Goal: Transaction & Acquisition: Purchase product/service

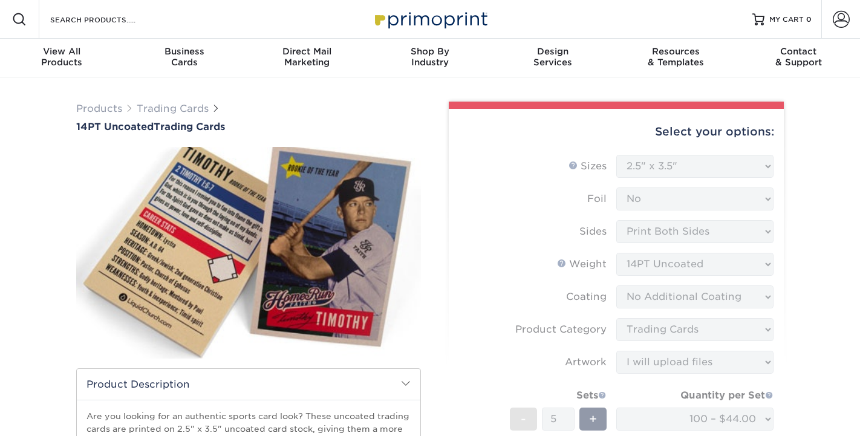
select select "2.50x3.50"
select select "c2f9bce9-36c2-409d-b101-c29d9d031e18"
select select "upload"
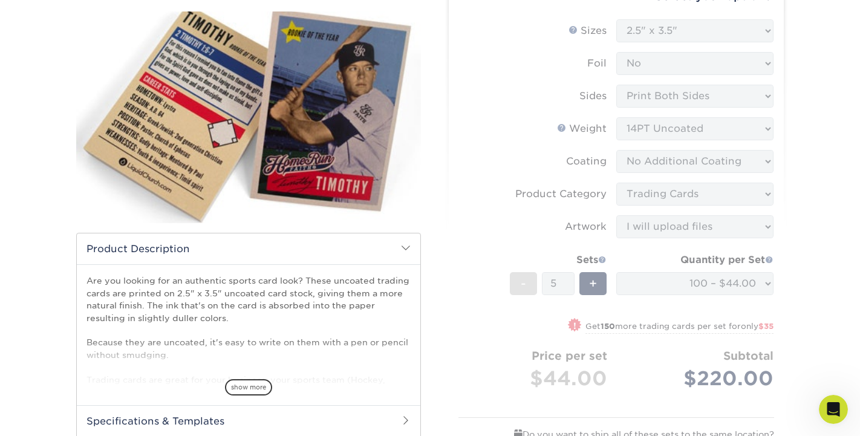
scroll to position [139, 0]
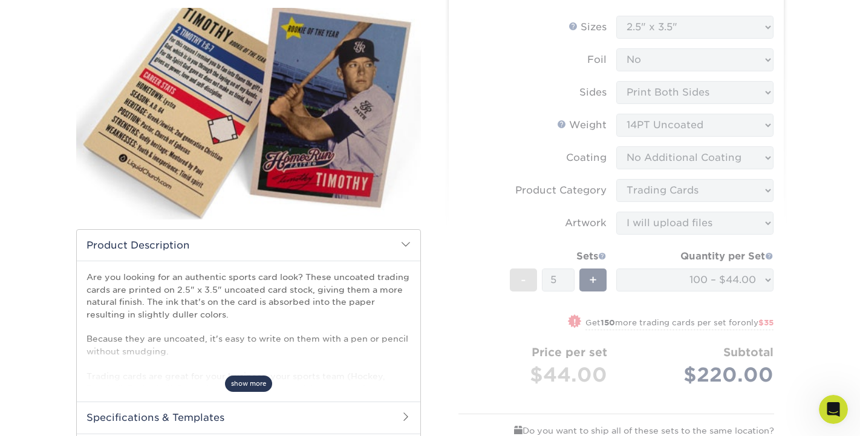
click at [246, 385] on span "show more" at bounding box center [248, 384] width 47 height 16
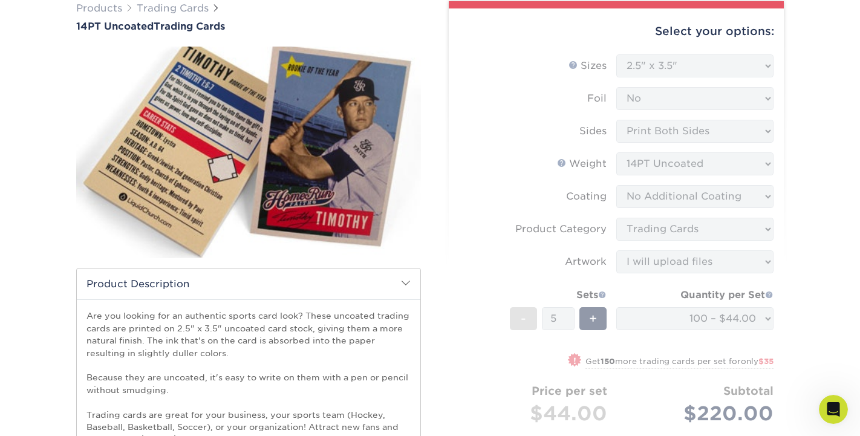
scroll to position [99, 0]
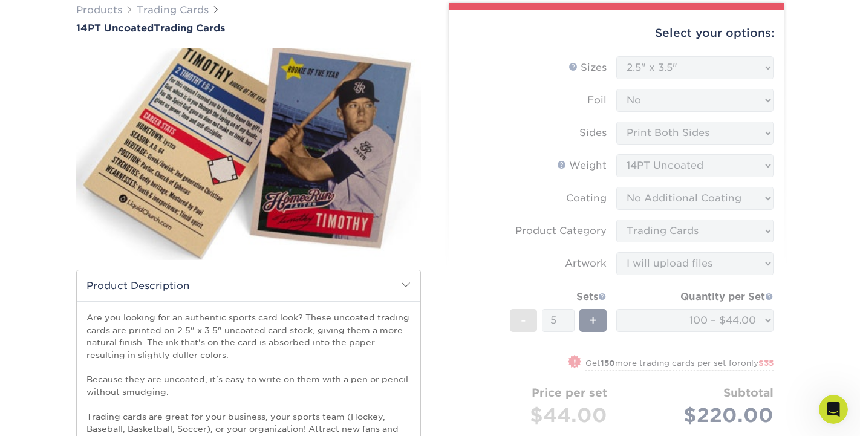
click at [674, 101] on form "Sizes Help Sizes Please Select 2.5" x 3.5" Foil Please Select Yes No -" at bounding box center [616, 280] width 316 height 448
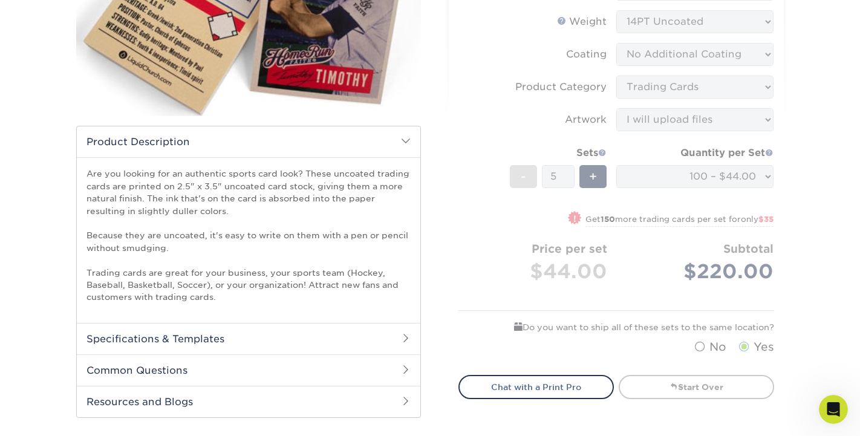
scroll to position [239, 0]
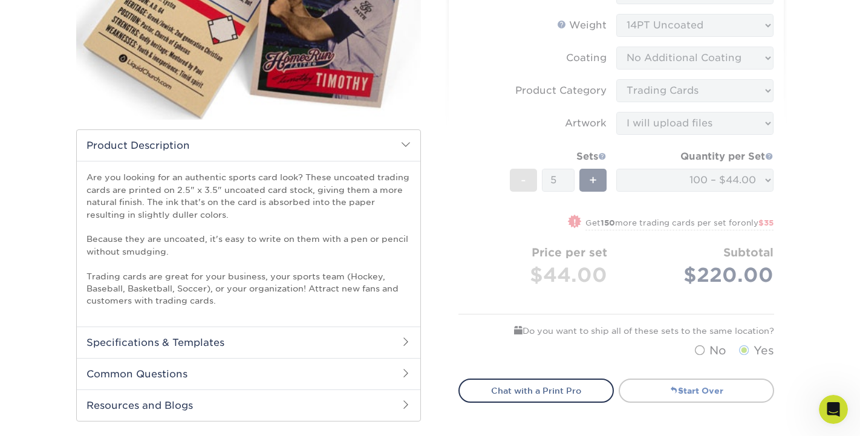
click at [678, 388] on link "Start Over" at bounding box center [696, 391] width 155 height 24
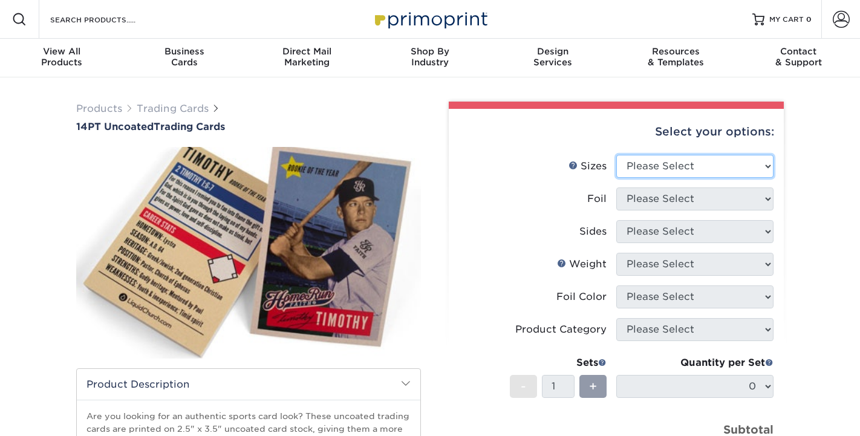
select select "2.50x3.50"
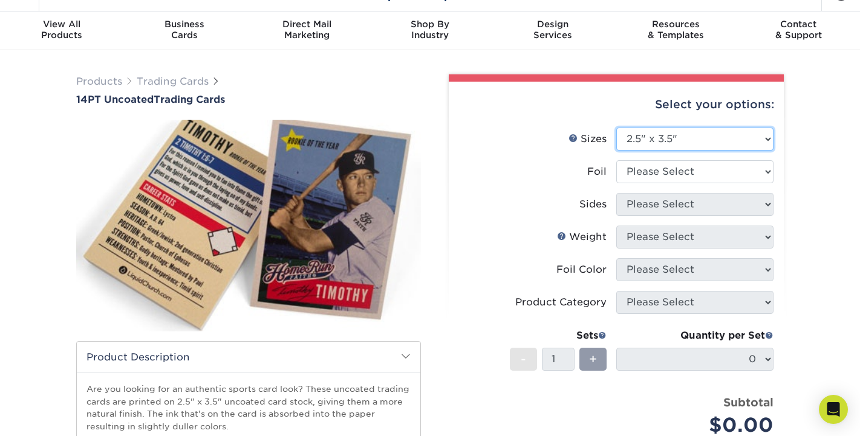
scroll to position [67, 0]
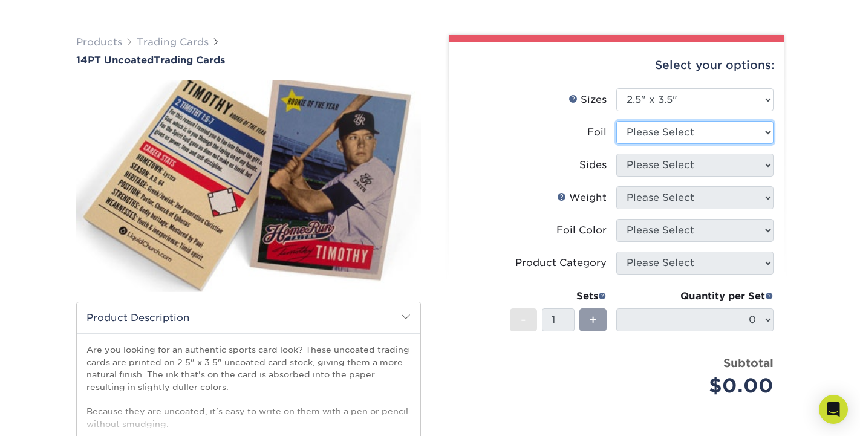
select select "0"
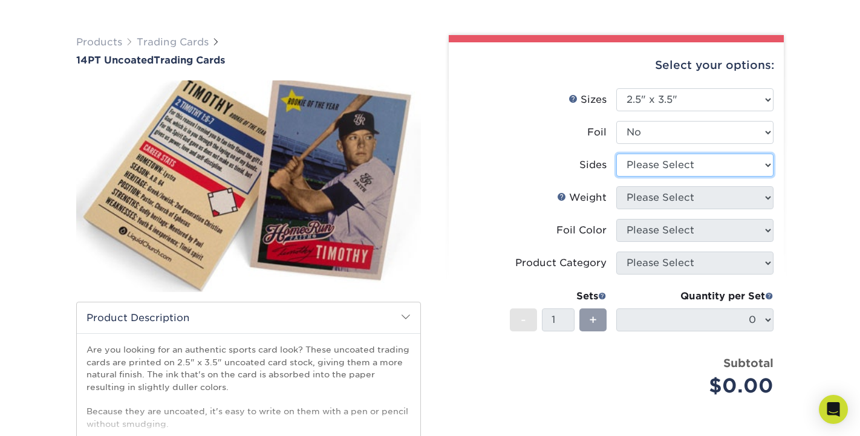
select select "13abbda7-1d64-4f25-8bb2-c179b224825d"
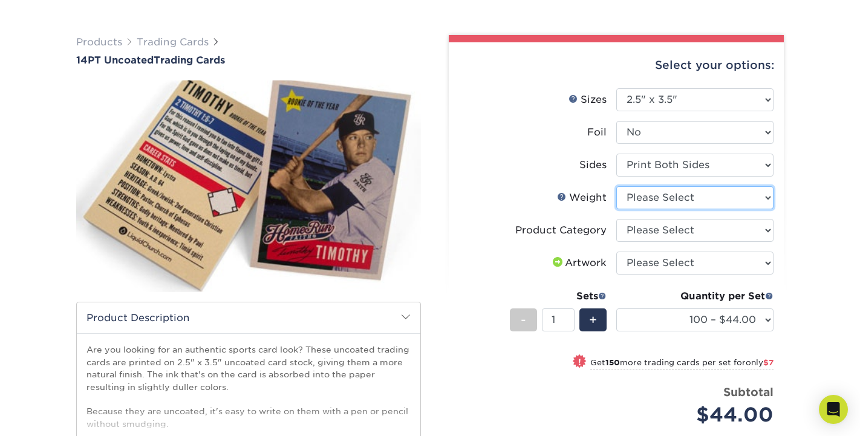
select select "14PT Uncoated"
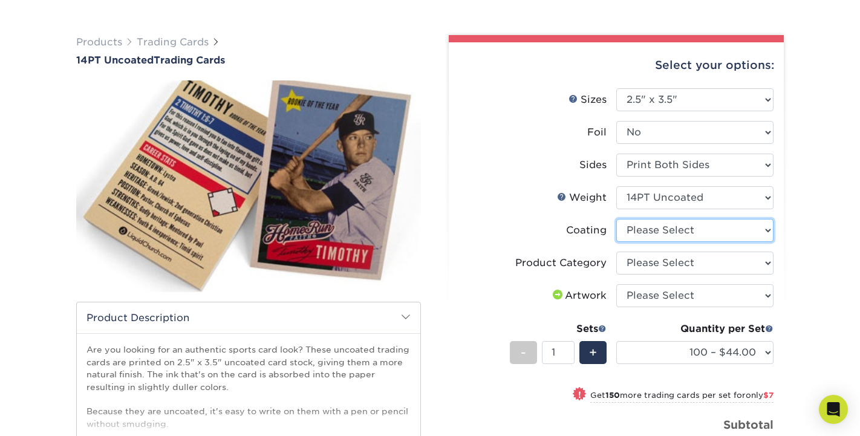
select select "3e7618de-abca-4bda-9f97-8b9129e913d8"
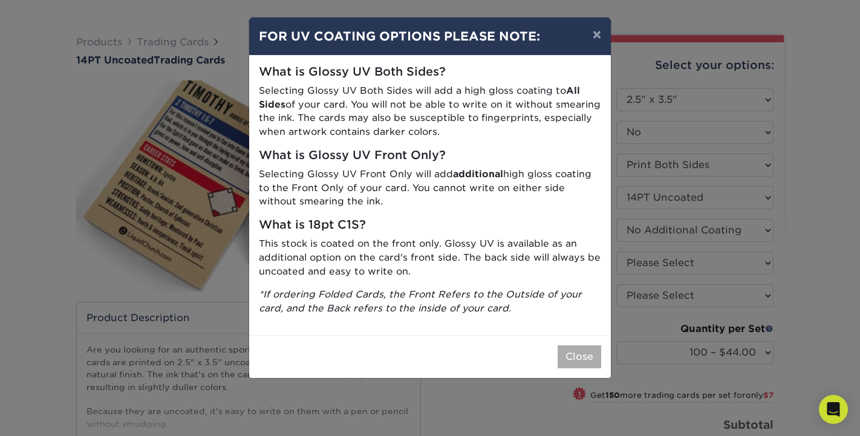
click at [584, 345] on button "Close" at bounding box center [580, 356] width 44 height 23
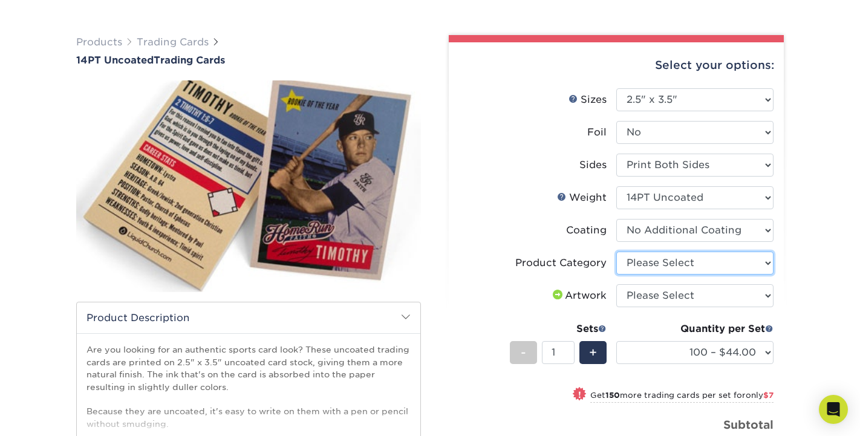
select select "c2f9bce9-36c2-409d-b101-c29d9d031e18"
select select "upload"
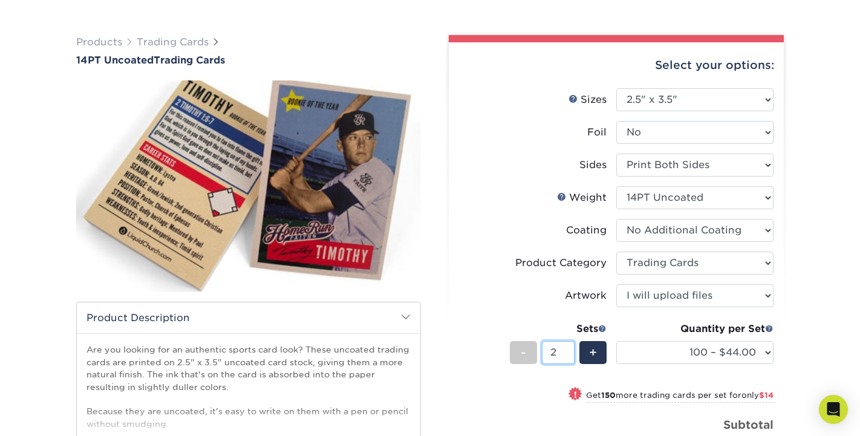
click at [569, 348] on input "2" at bounding box center [558, 352] width 32 height 23
click at [569, 348] on input "3" at bounding box center [558, 352] width 32 height 23
click at [569, 348] on input "4" at bounding box center [558, 352] width 32 height 23
type input "5"
click at [569, 348] on input "5" at bounding box center [558, 352] width 32 height 23
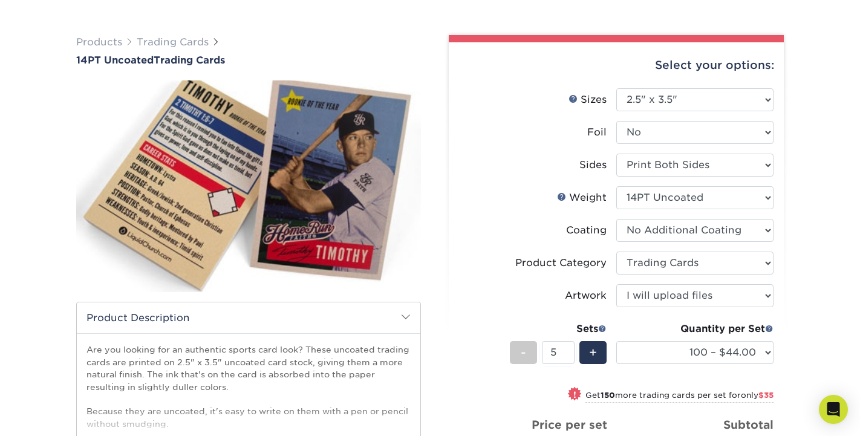
click at [787, 339] on div "Select your options: Sizes Help Sizes Please Select 2.5" x 3.5" Foil Yes" at bounding box center [611, 346] width 363 height 622
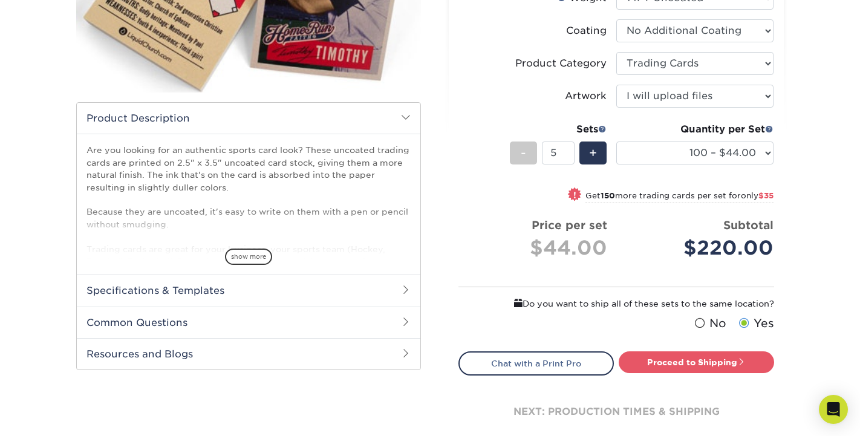
scroll to position [268, 0]
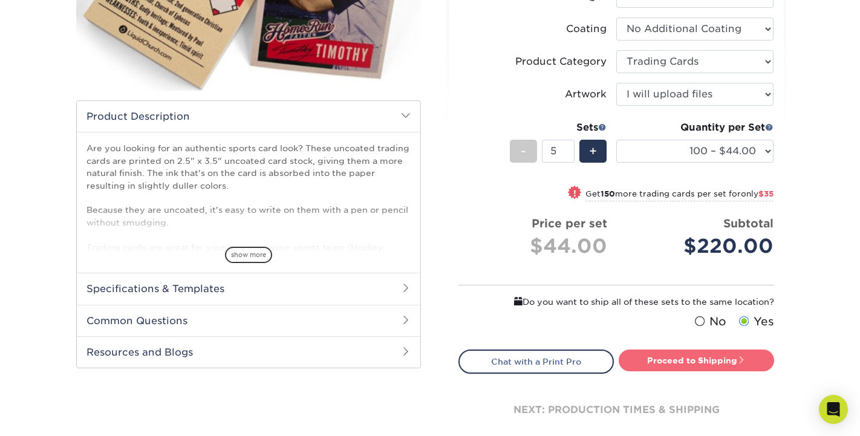
click at [717, 363] on link "Proceed to Shipping" at bounding box center [696, 361] width 155 height 22
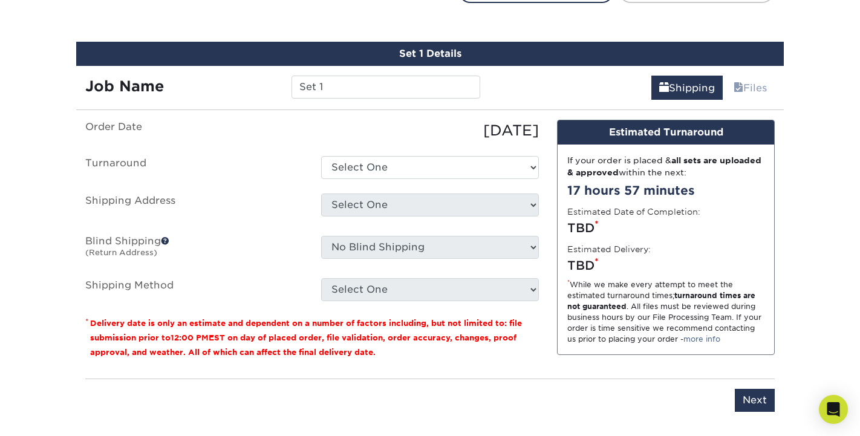
scroll to position [648, 0]
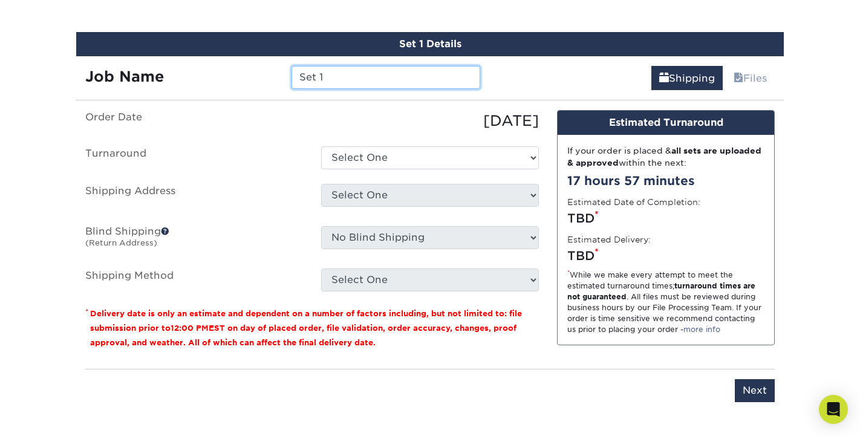
click at [372, 77] on input "Set 1" at bounding box center [385, 77] width 188 height 23
drag, startPoint x: 372, startPoint y: 77, endPoint x: 279, endPoint y: 80, distance: 93.2
click at [279, 80] on div "Job Name Set 1" at bounding box center [282, 77] width 413 height 23
type input "MR.SPEED Rich"
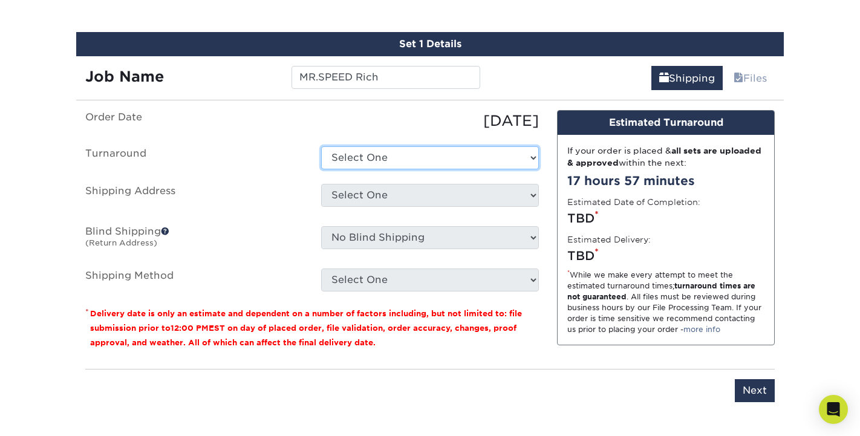
select select "0cf973fe-bf75-479b-b69a-df131477f2d6"
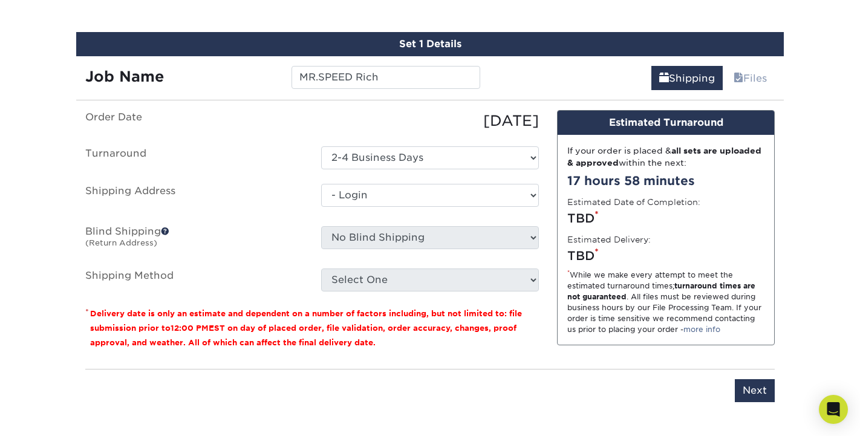
select select "-1"
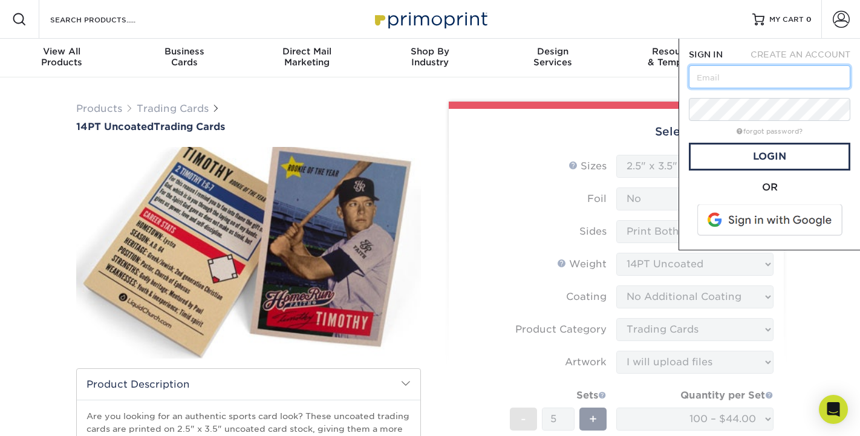
click at [796, 82] on input "text" at bounding box center [769, 76] width 161 height 23
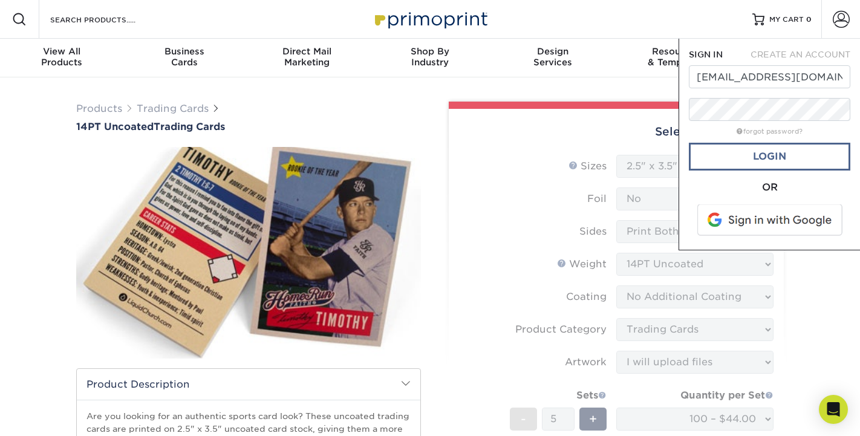
click at [766, 154] on link "Login" at bounding box center [769, 157] width 161 height 28
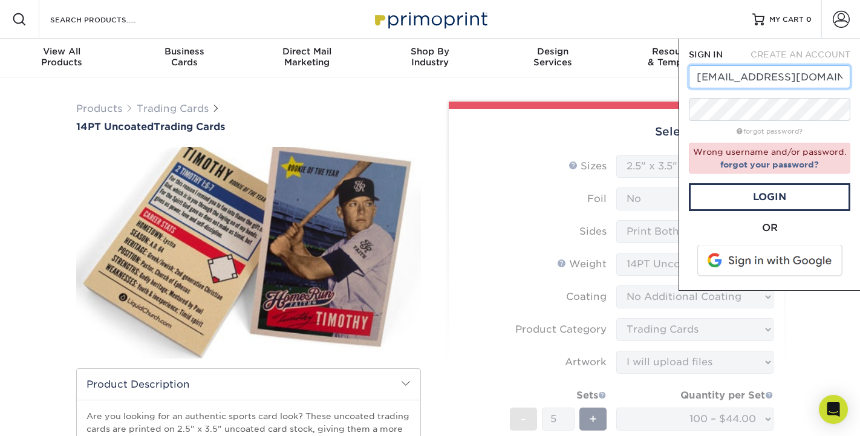
click at [792, 76] on input "[EMAIL_ADDRESS][DOMAIN_NAME]" at bounding box center [769, 76] width 161 height 23
type input "kissfanz21@yahoo.com"
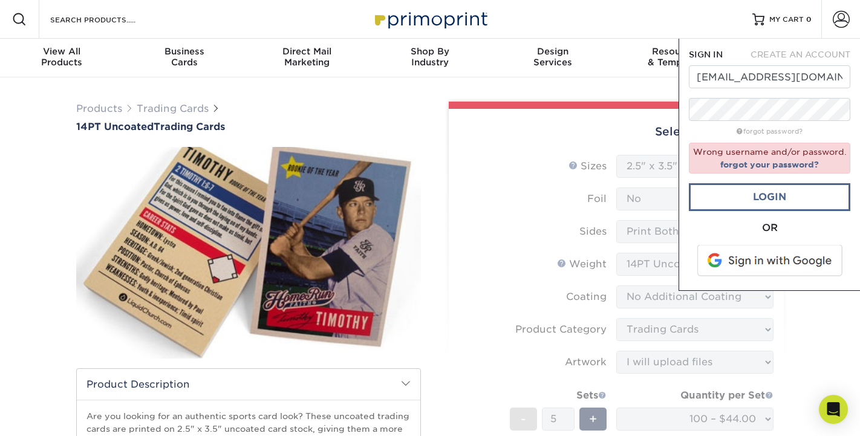
click at [747, 203] on link "Login" at bounding box center [769, 197] width 161 height 28
click at [787, 52] on span "CREATE AN ACCOUNT" at bounding box center [800, 55] width 100 height 10
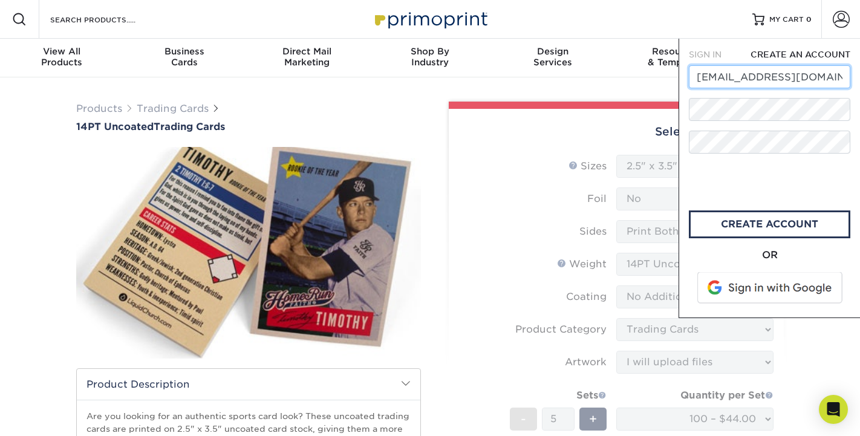
click at [749, 78] on input "kissfanz21@yahoo.com" at bounding box center [769, 76] width 161 height 23
type input "[EMAIL_ADDRESS][DOMAIN_NAME]"
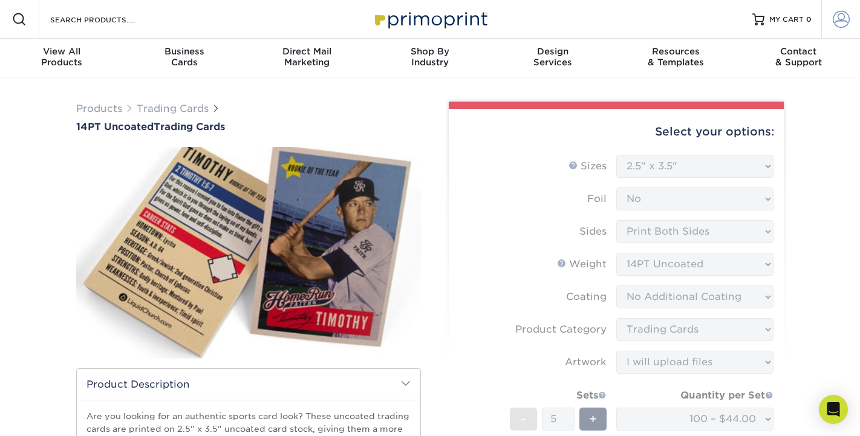
click at [838, 21] on span at bounding box center [841, 19] width 17 height 17
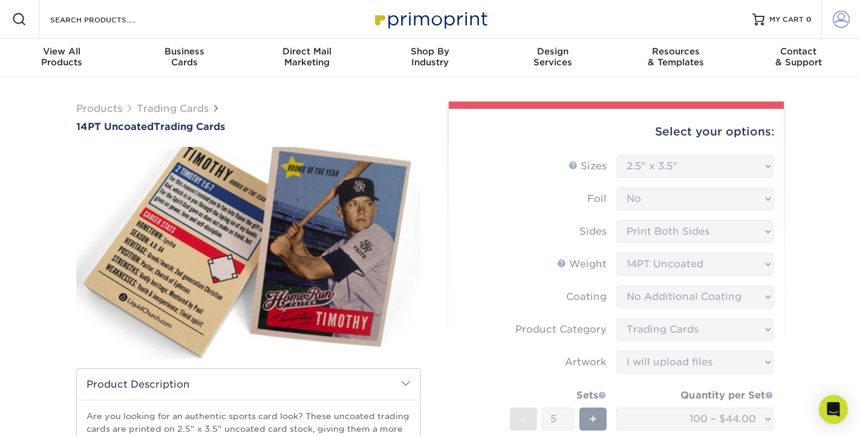
click at [835, 20] on span at bounding box center [841, 19] width 17 height 17
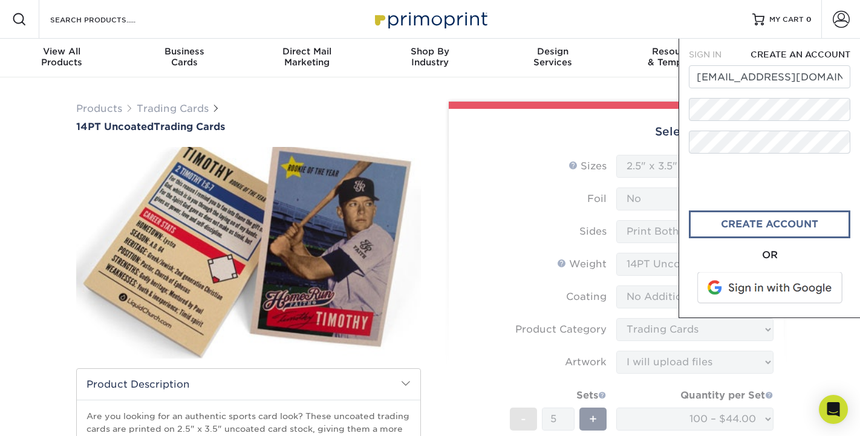
click at [756, 230] on link "create account" at bounding box center [769, 224] width 161 height 28
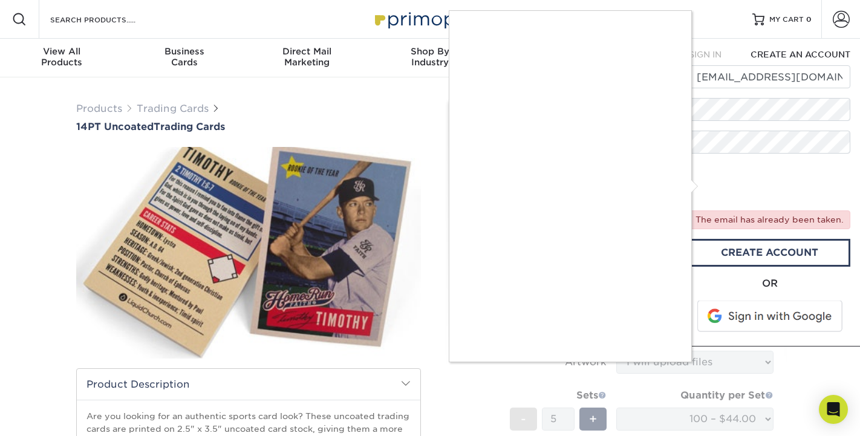
click at [812, 105] on div at bounding box center [430, 218] width 860 height 436
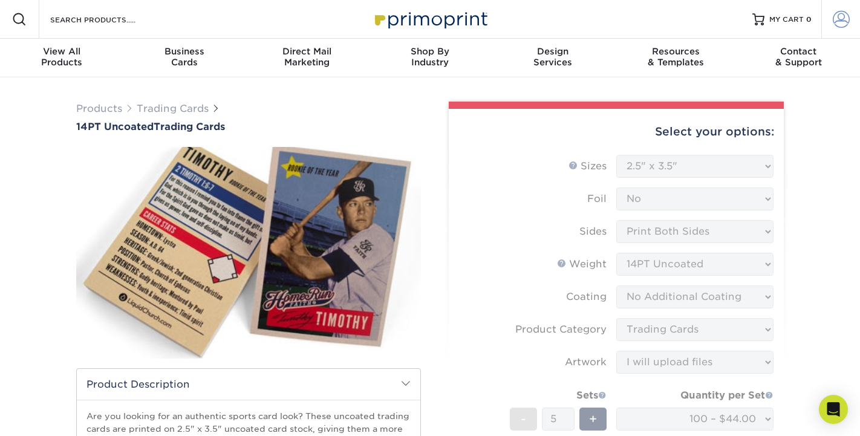
click at [848, 18] on span at bounding box center [841, 19] width 17 height 17
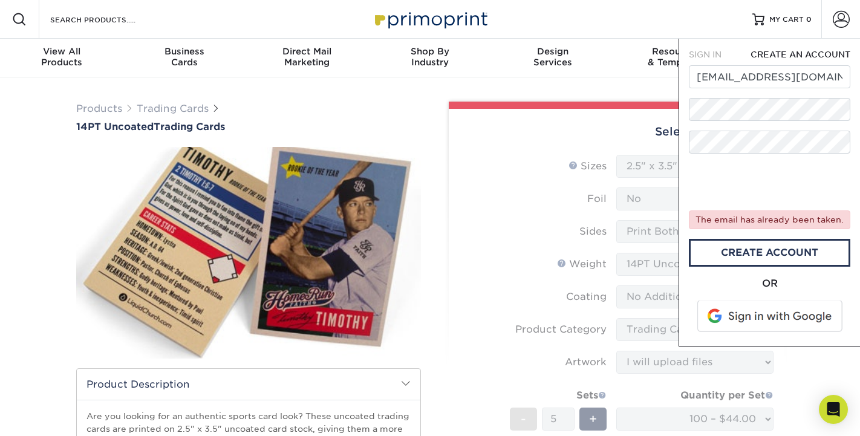
click at [699, 55] on span "SIGN IN" at bounding box center [705, 55] width 33 height 10
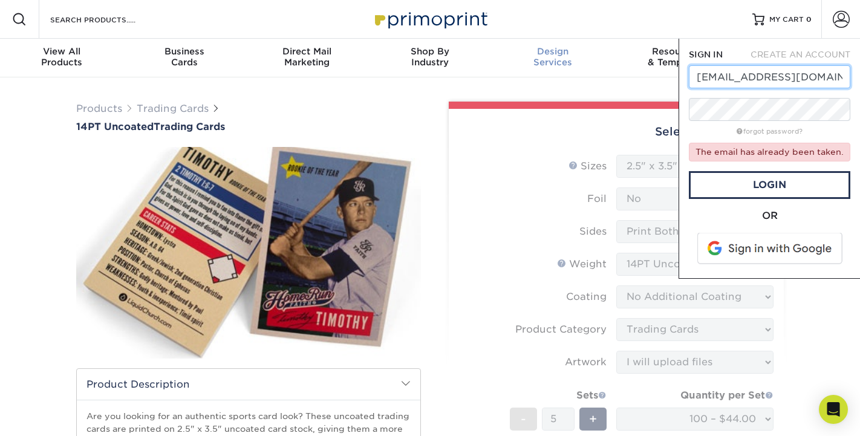
drag, startPoint x: 825, startPoint y: 74, endPoint x: 611, endPoint y: 69, distance: 214.1
click at [615, 69] on nav "Resources Menu Search Products Account SIGN IN CREATE AN ACCOUNT kissfanz21@yah…" at bounding box center [430, 38] width 860 height 77
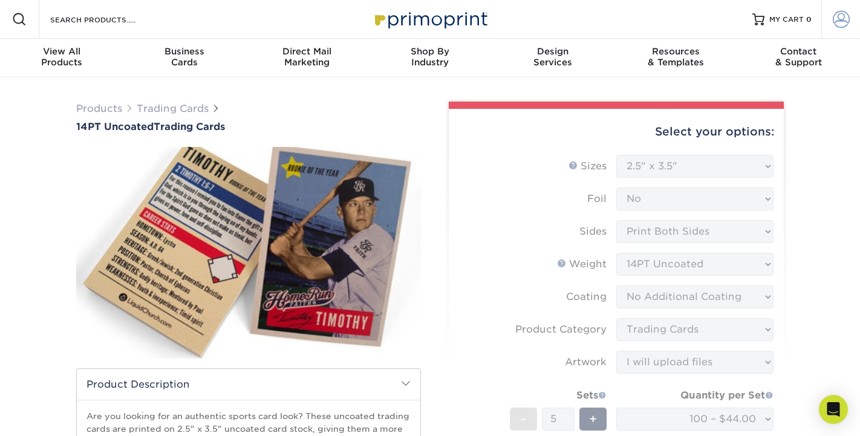
click at [844, 21] on span at bounding box center [841, 19] width 17 height 17
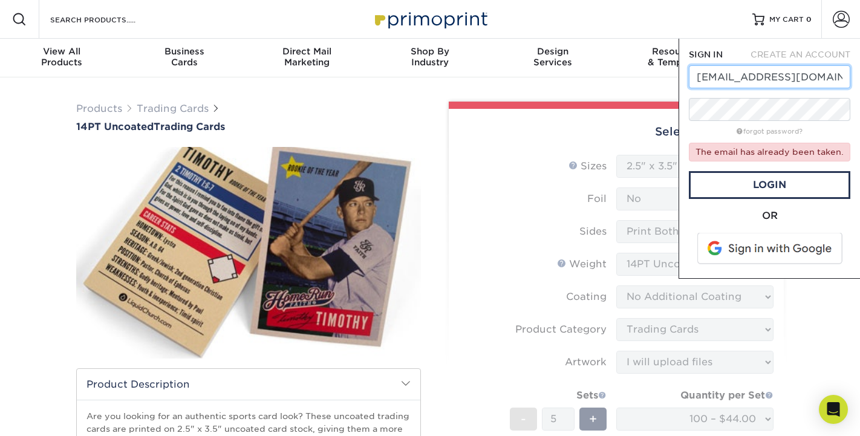
type input "[EMAIL_ADDRESS][DOMAIN_NAME]"
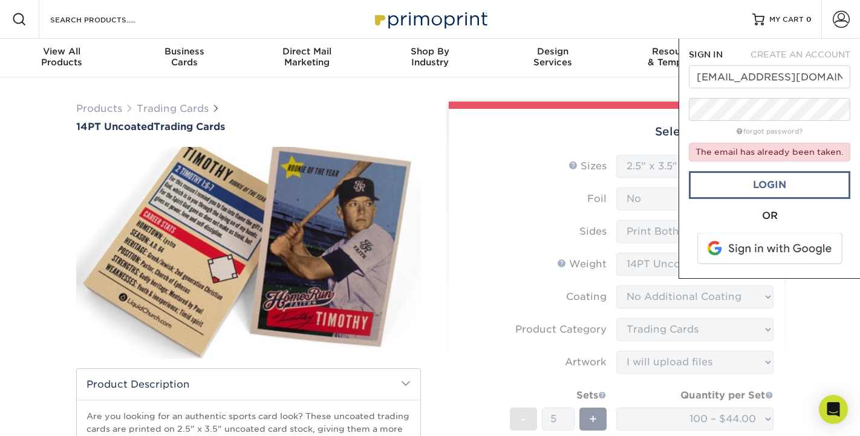
click at [795, 185] on link "Login" at bounding box center [769, 185] width 161 height 28
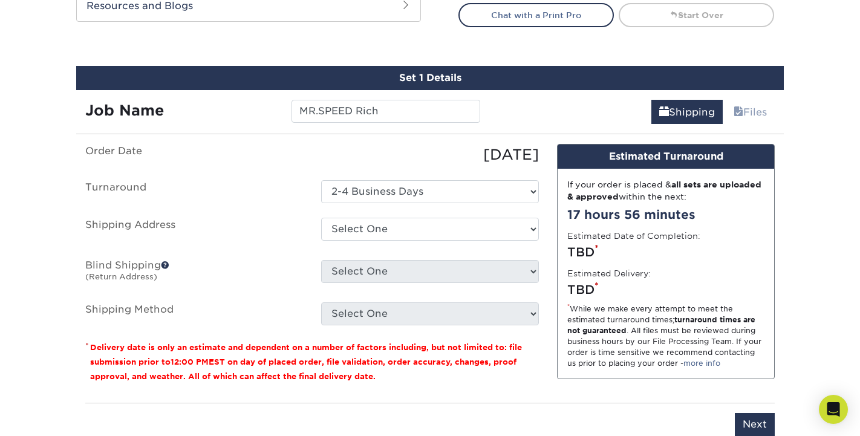
scroll to position [616, 0]
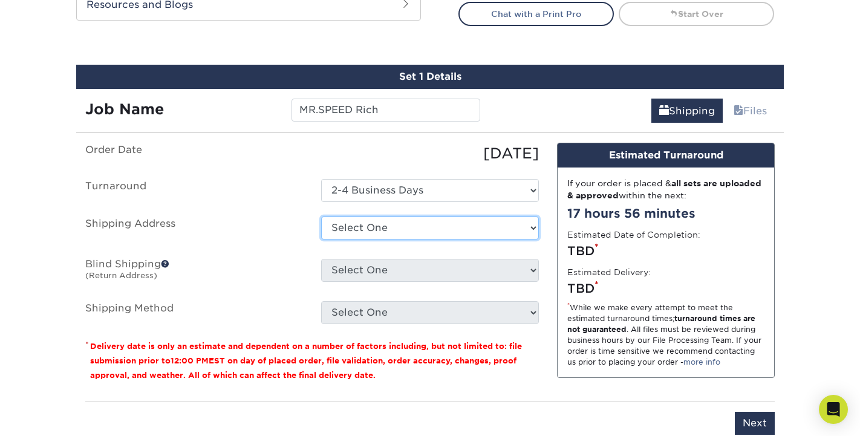
select select "284663"
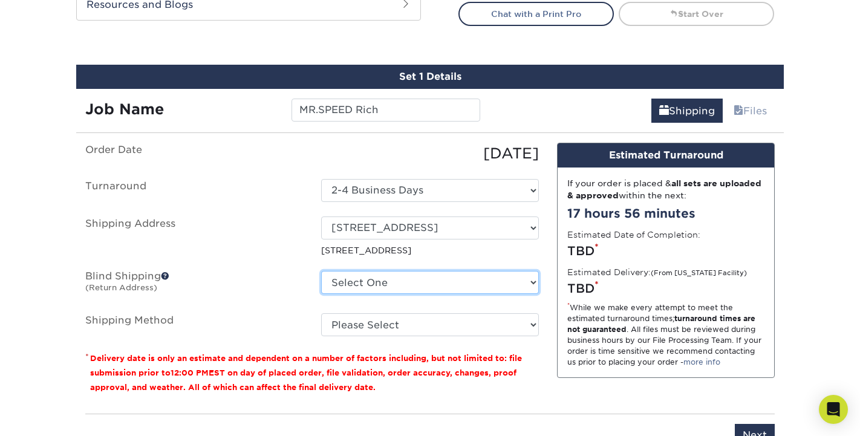
select select "284663"
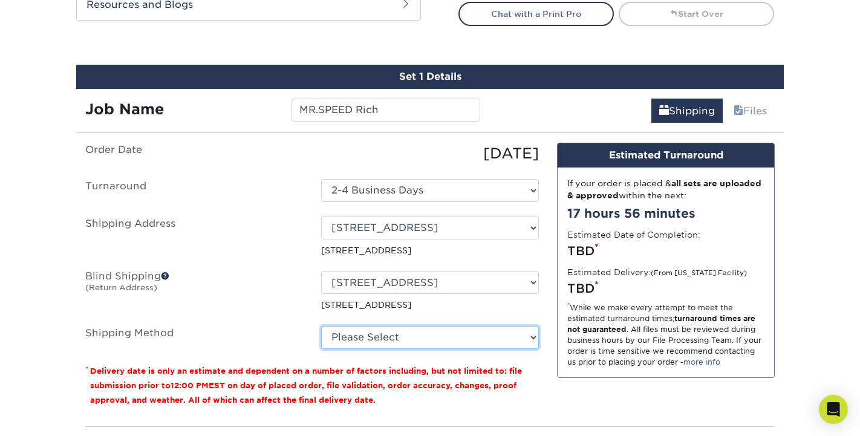
select select "03"
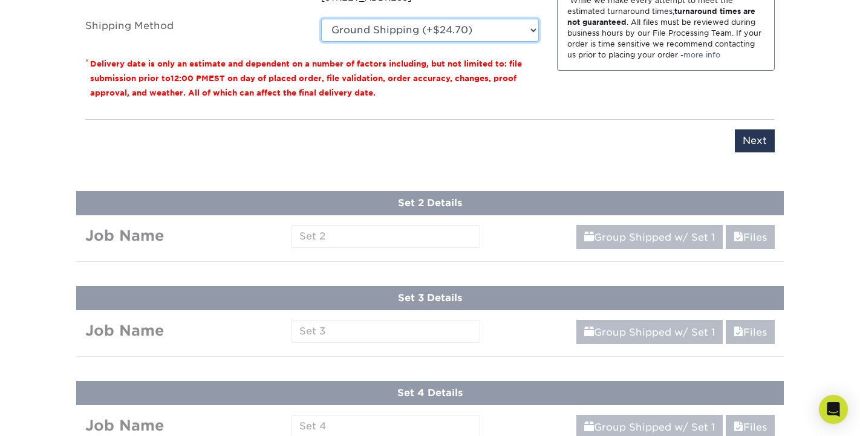
scroll to position [923, 0]
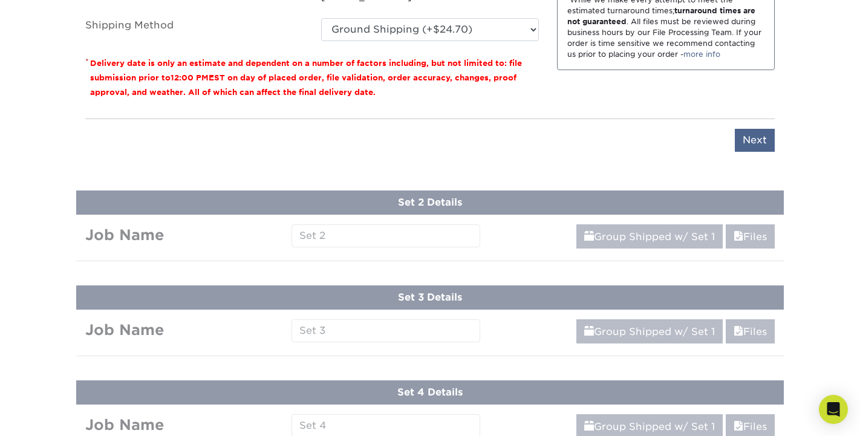
click at [756, 132] on input "Next" at bounding box center [755, 140] width 40 height 23
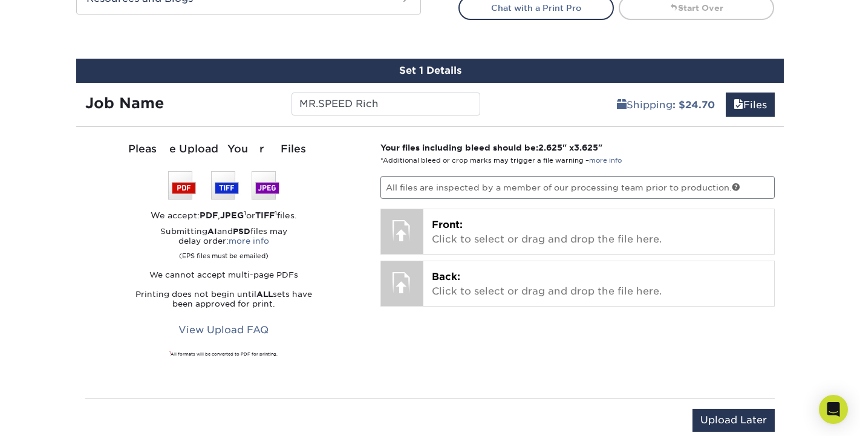
scroll to position [622, 0]
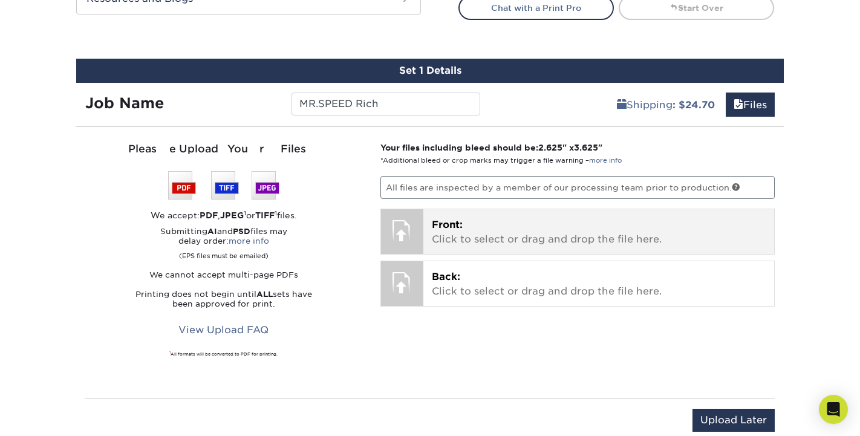
click at [516, 223] on p "Front: Click to select or drag and drop the file here." at bounding box center [599, 232] width 334 height 29
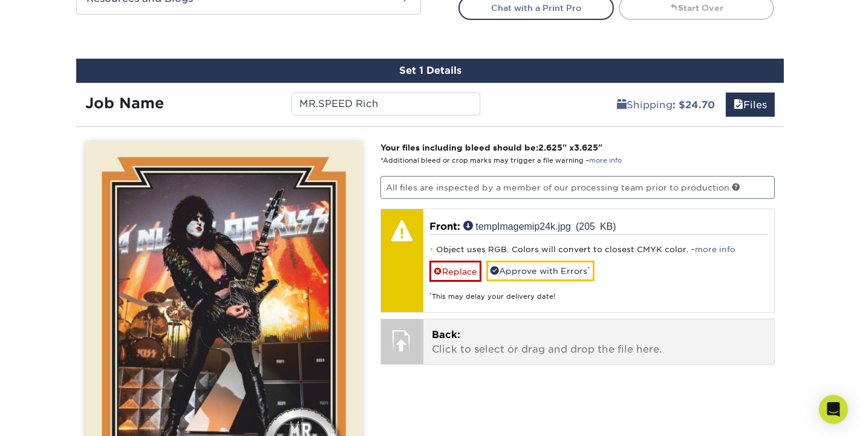
click at [559, 340] on p "Back: Click to select or drag and drop the file here." at bounding box center [599, 342] width 334 height 29
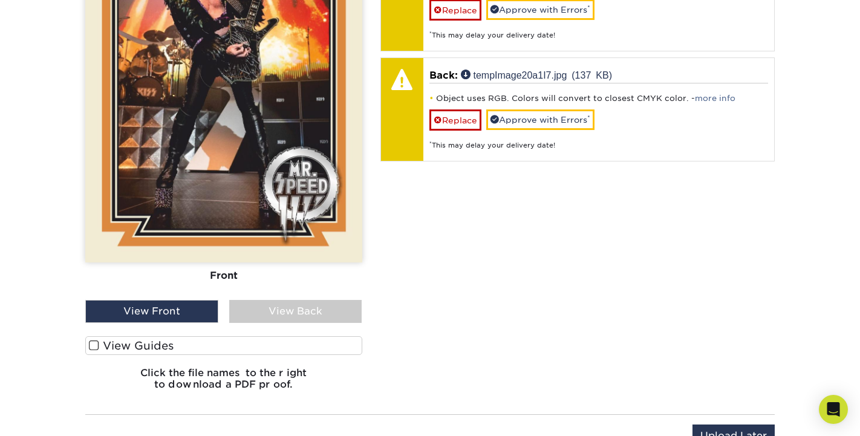
scroll to position [882, 0]
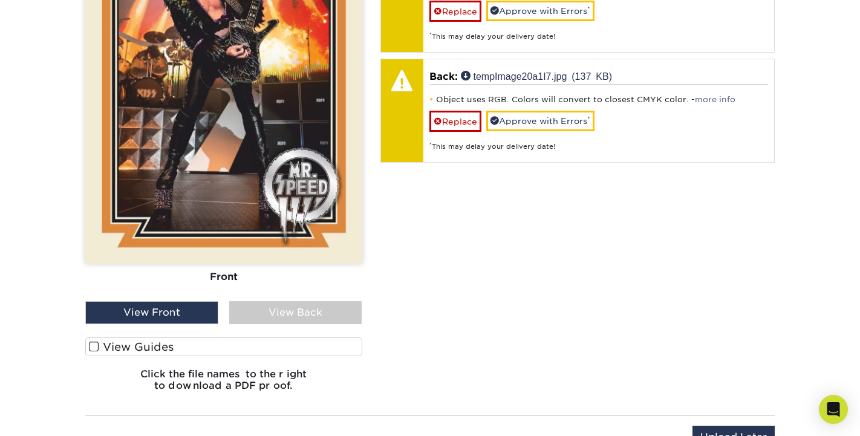
click at [334, 314] on div "View Back" at bounding box center [295, 312] width 133 height 23
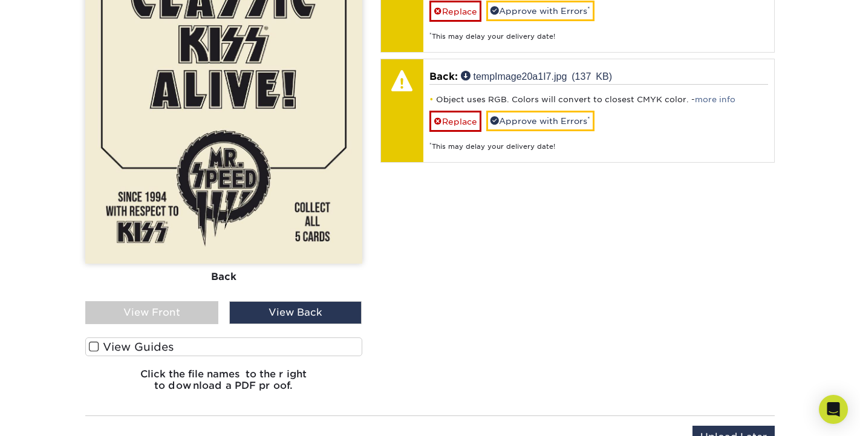
click at [173, 321] on div "View Front" at bounding box center [151, 312] width 133 height 23
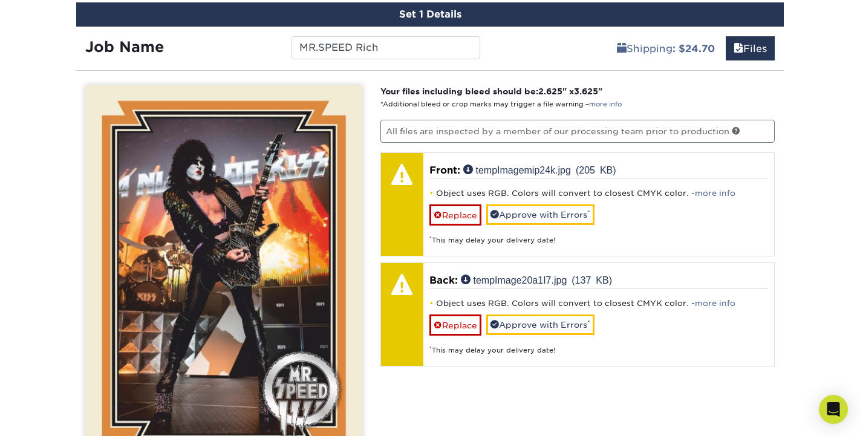
scroll to position [676, 0]
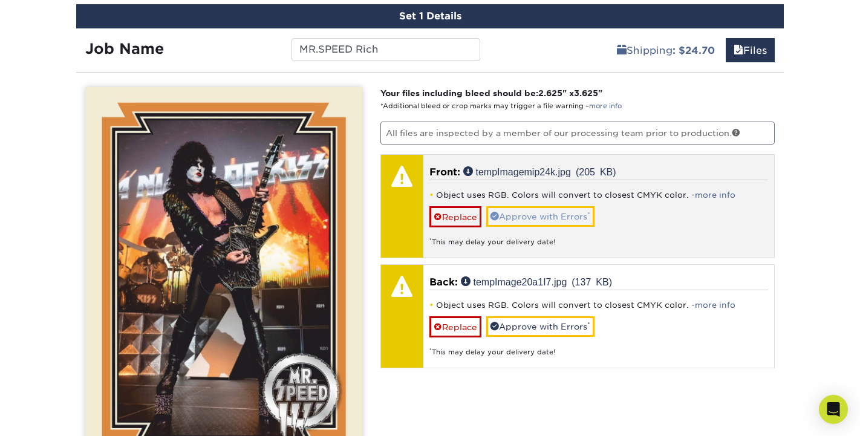
click at [564, 217] on link "Approve with Errors *" at bounding box center [540, 216] width 108 height 21
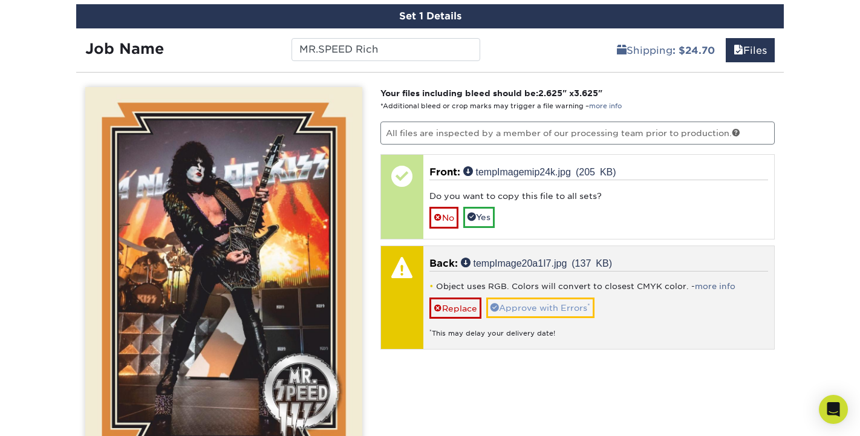
click at [530, 309] on link "Approve with Errors *" at bounding box center [540, 308] width 108 height 21
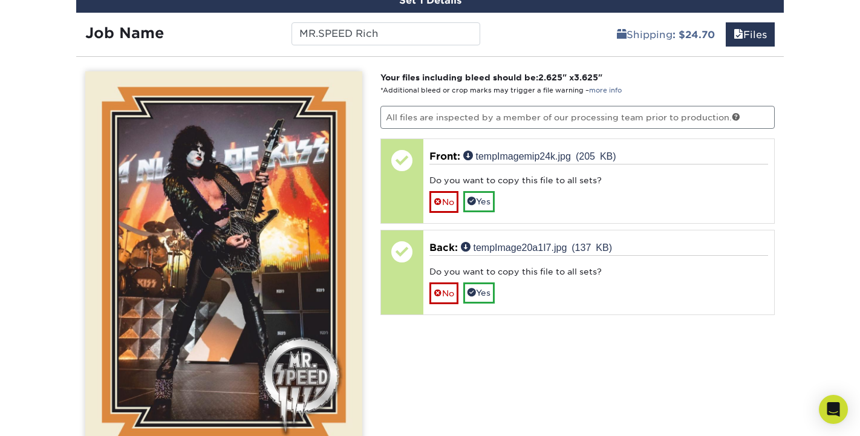
scroll to position [693, 0]
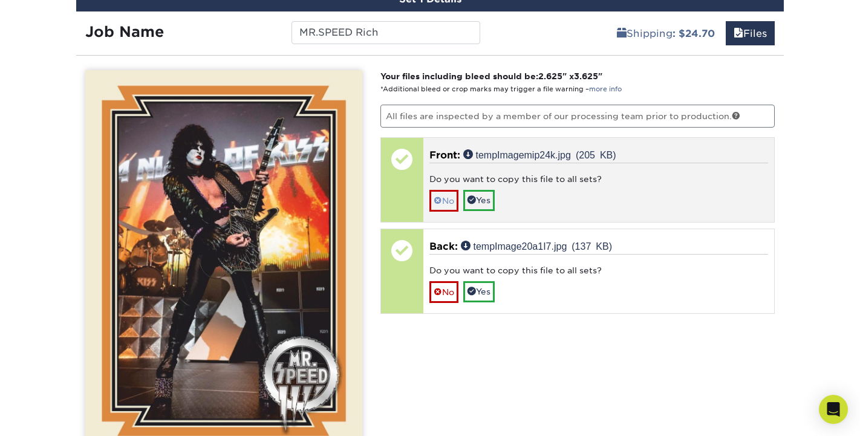
click at [441, 199] on span at bounding box center [438, 201] width 8 height 10
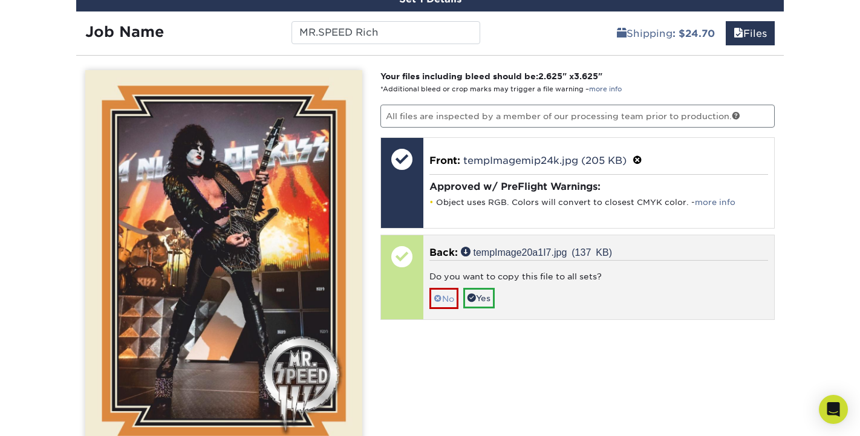
click at [434, 297] on span at bounding box center [438, 299] width 8 height 10
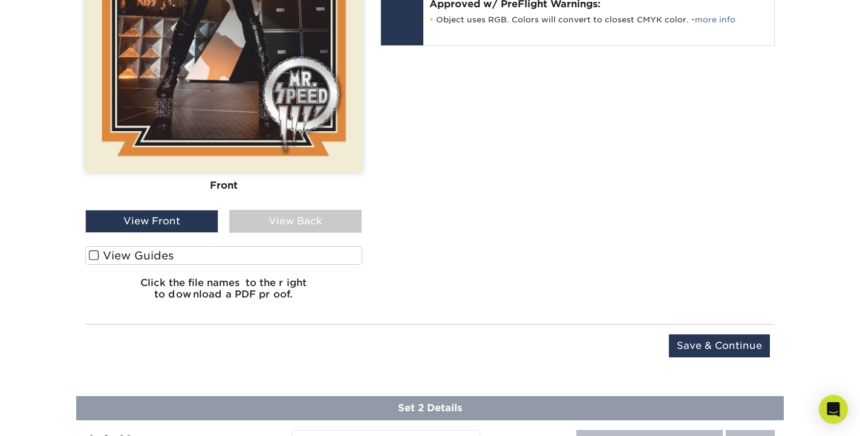
scroll to position [978, 0]
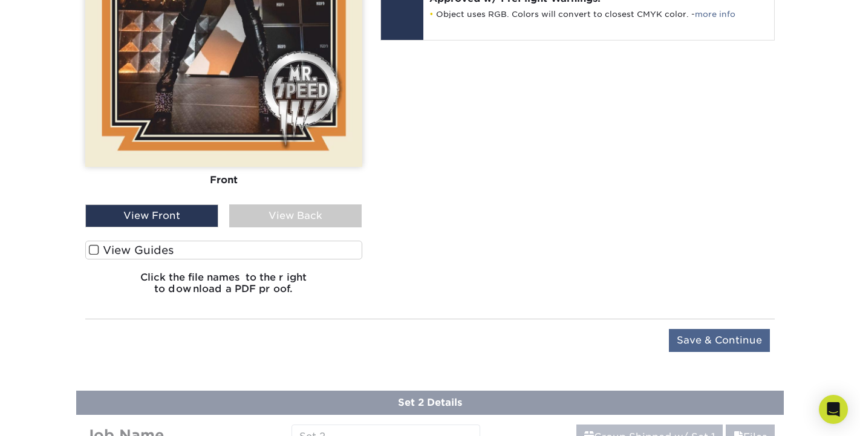
click at [698, 337] on input "Save & Continue" at bounding box center [719, 340] width 101 height 23
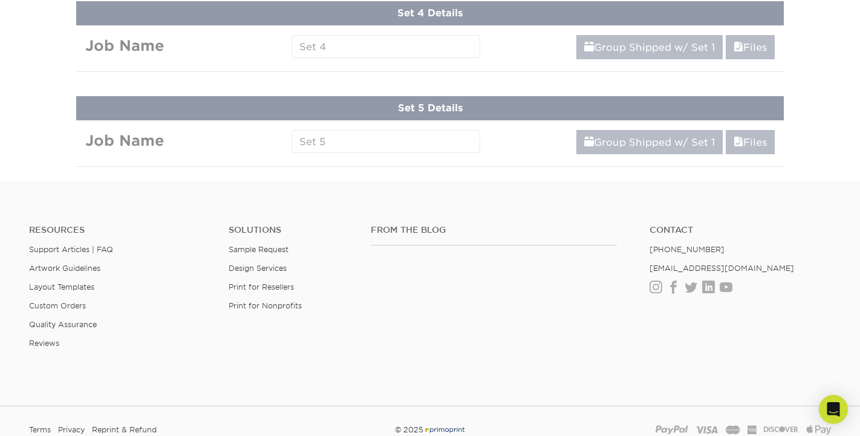
scroll to position [599, 0]
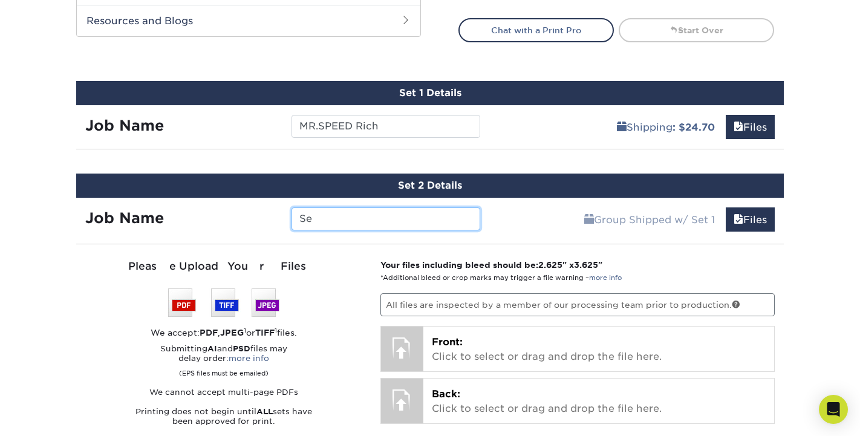
type input "S"
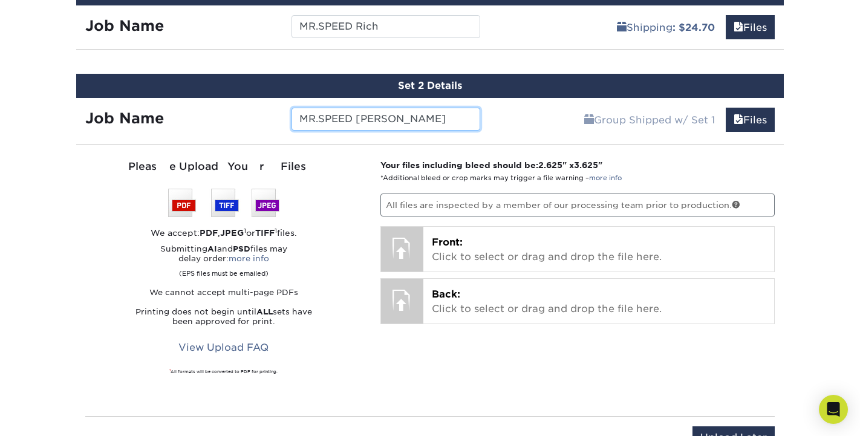
scroll to position [706, 0]
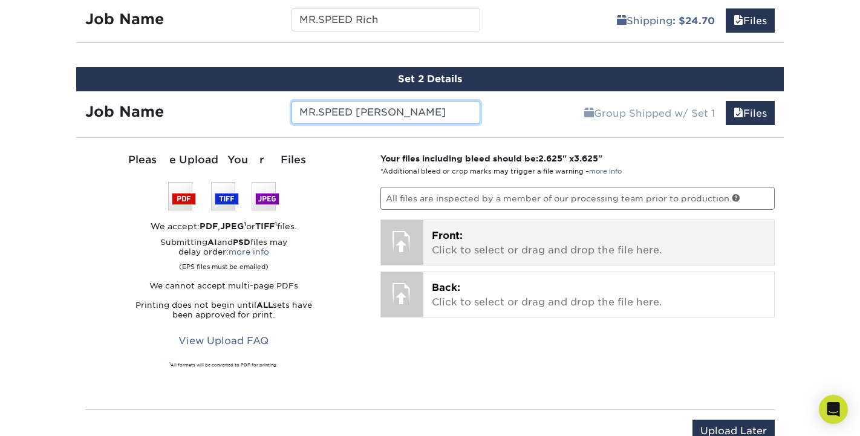
type input "MR.SPEED [PERSON_NAME]"
click at [446, 239] on span "Front:" at bounding box center [447, 235] width 31 height 11
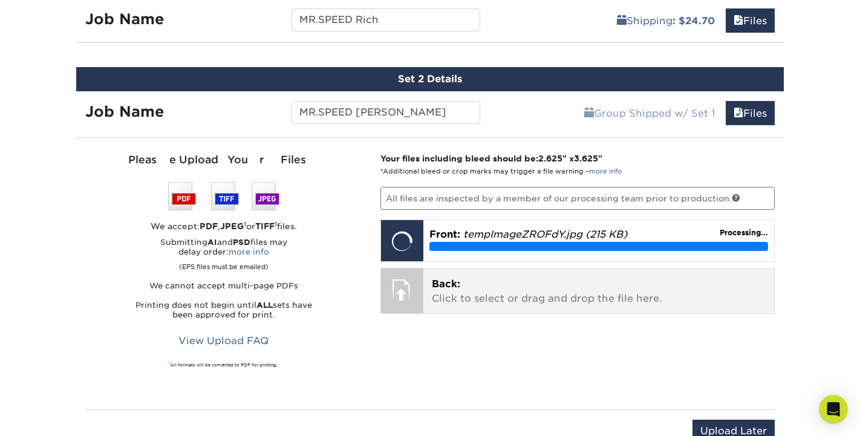
click at [501, 294] on p "Back: Click to select or drag and drop the file here." at bounding box center [599, 291] width 334 height 29
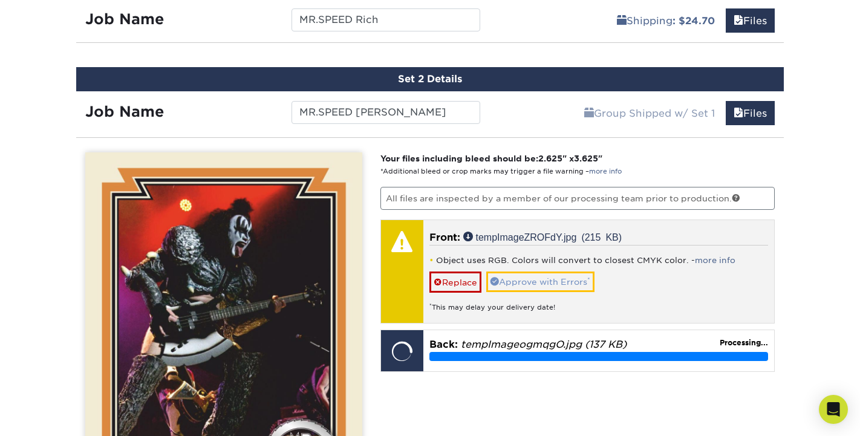
click at [562, 279] on link "Approve with Errors *" at bounding box center [540, 282] width 108 height 21
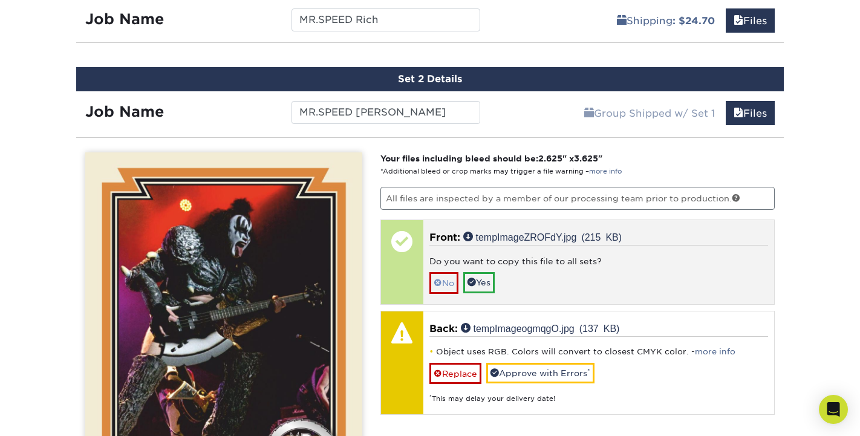
click at [434, 278] on span at bounding box center [438, 283] width 8 height 10
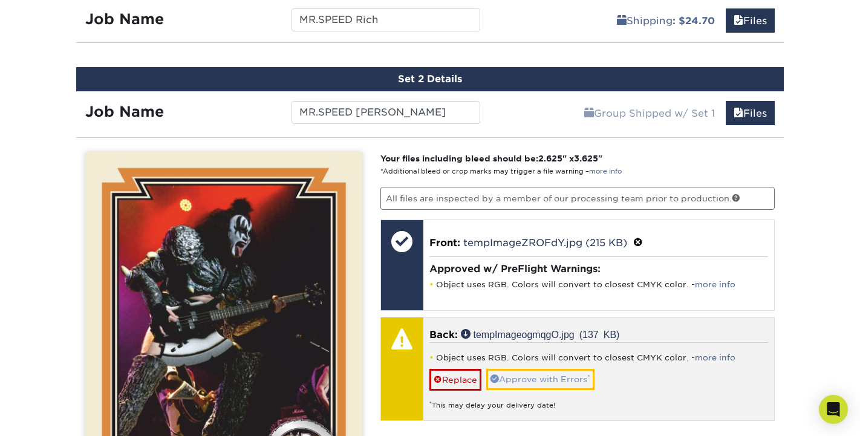
click at [530, 380] on link "Approve with Errors *" at bounding box center [540, 379] width 108 height 21
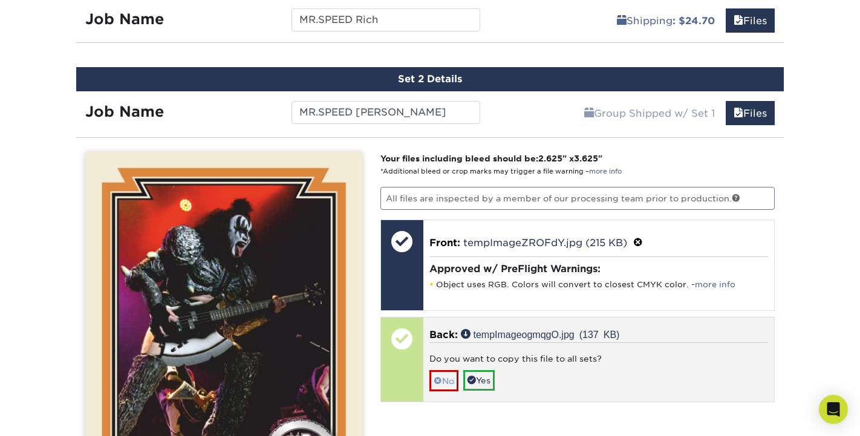
click at [440, 382] on span at bounding box center [438, 381] width 8 height 10
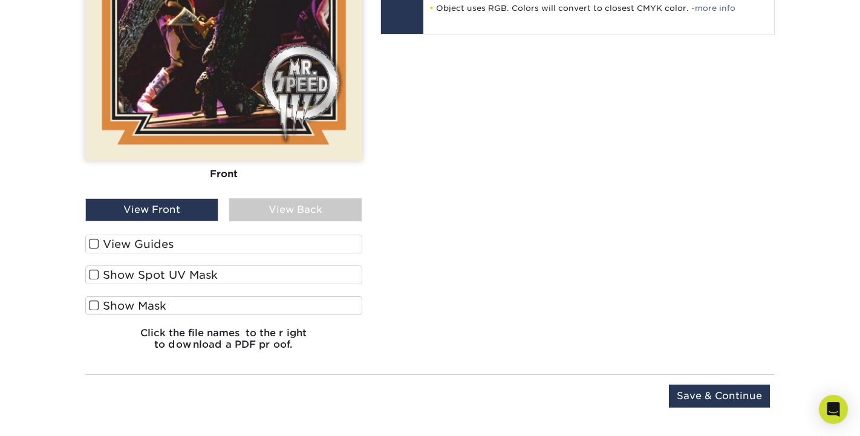
scroll to position [1080, 0]
click at [722, 392] on input "Save & Continue" at bounding box center [719, 395] width 101 height 23
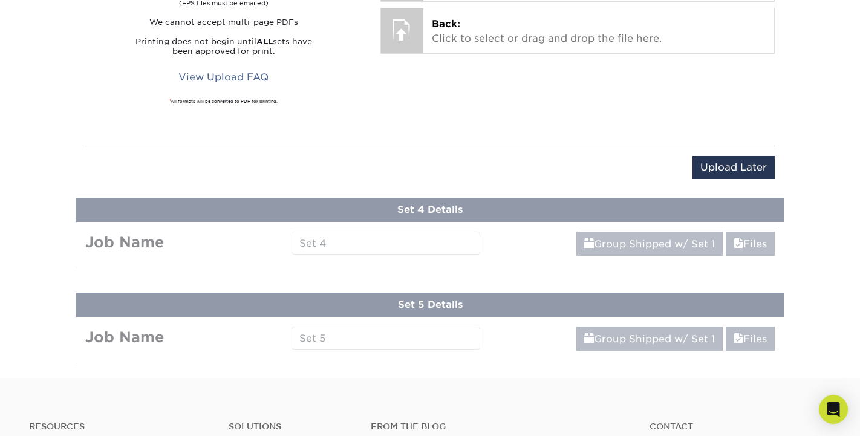
scroll to position [694, 0]
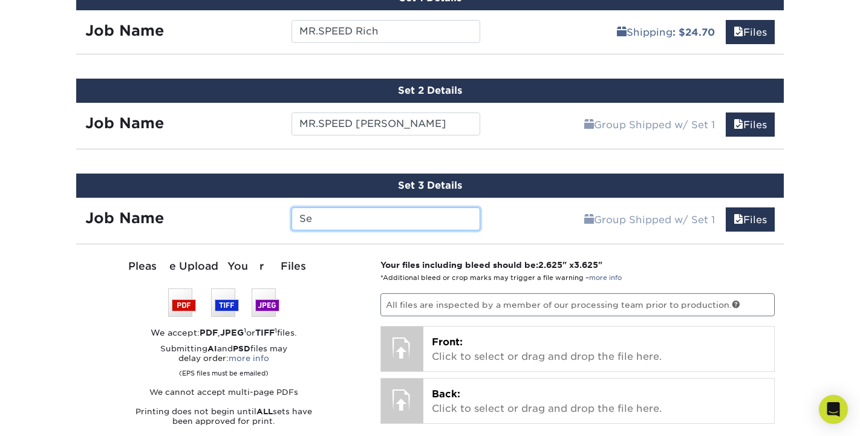
type input "S"
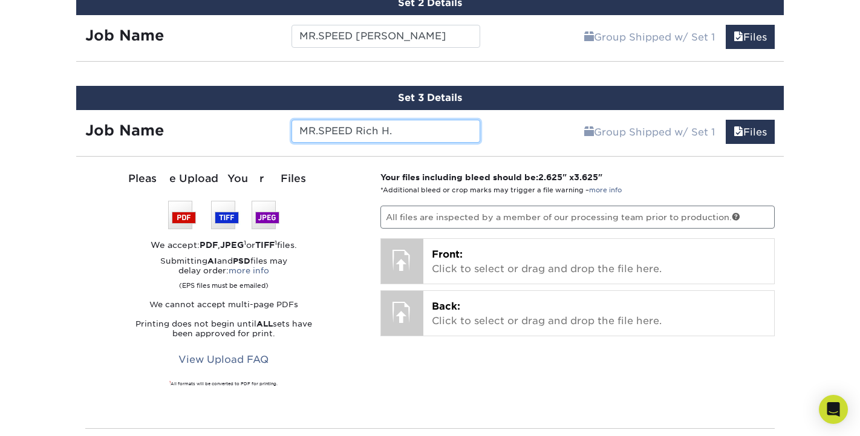
scroll to position [784, 0]
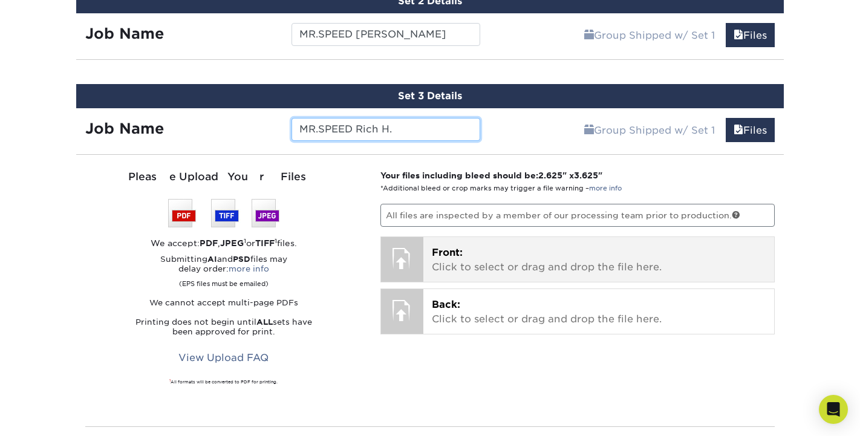
type input "MR.SPEED Rich H."
click at [500, 264] on p "Front: Click to select or drag and drop the file here." at bounding box center [599, 260] width 334 height 29
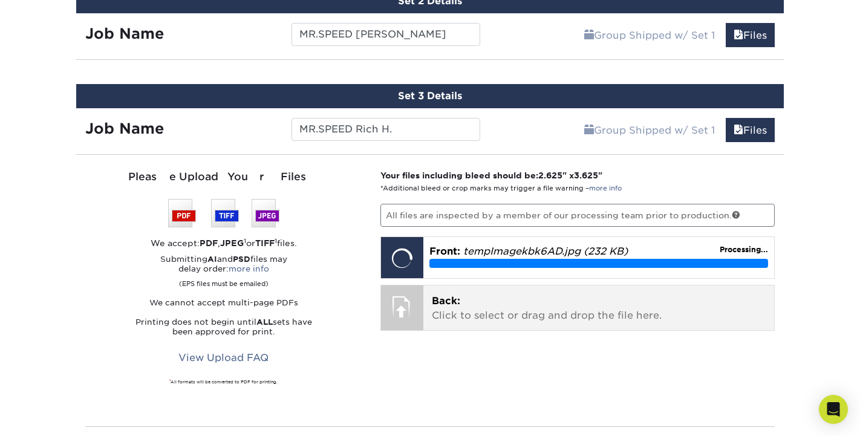
click at [584, 321] on div "Back: Click to select or drag and drop the file here. Choose file" at bounding box center [598, 307] width 351 height 45
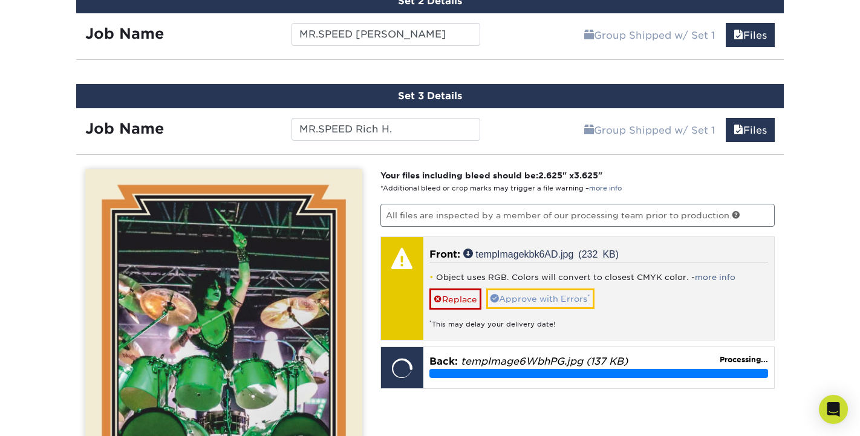
click at [544, 297] on link "Approve with Errors *" at bounding box center [540, 298] width 108 height 21
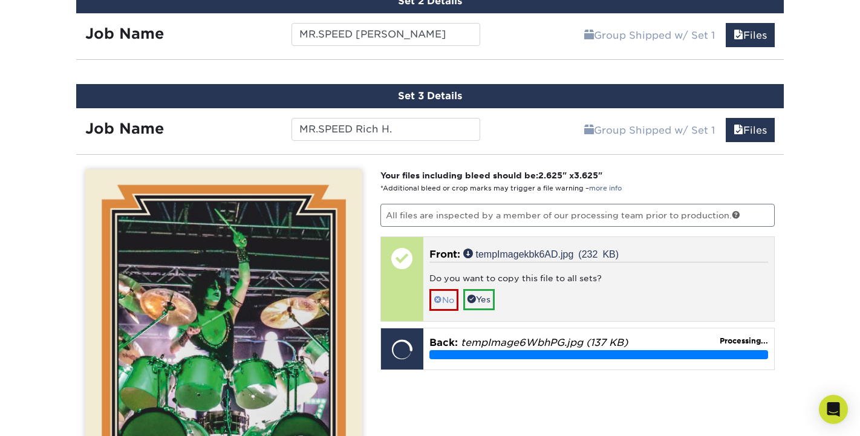
click at [437, 298] on span at bounding box center [438, 300] width 8 height 10
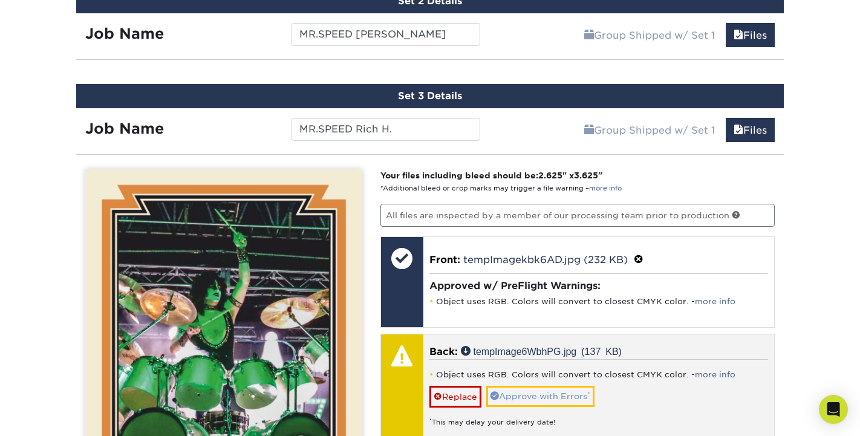
click at [524, 394] on link "Approve with Errors *" at bounding box center [540, 396] width 108 height 21
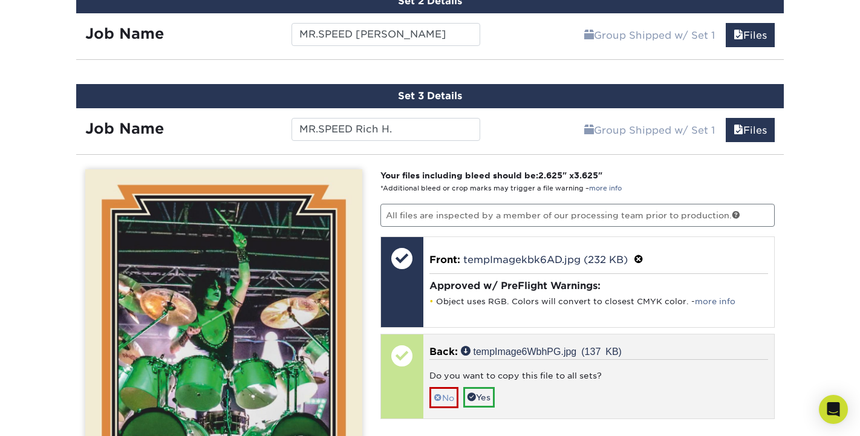
click at [437, 397] on span at bounding box center [438, 398] width 8 height 10
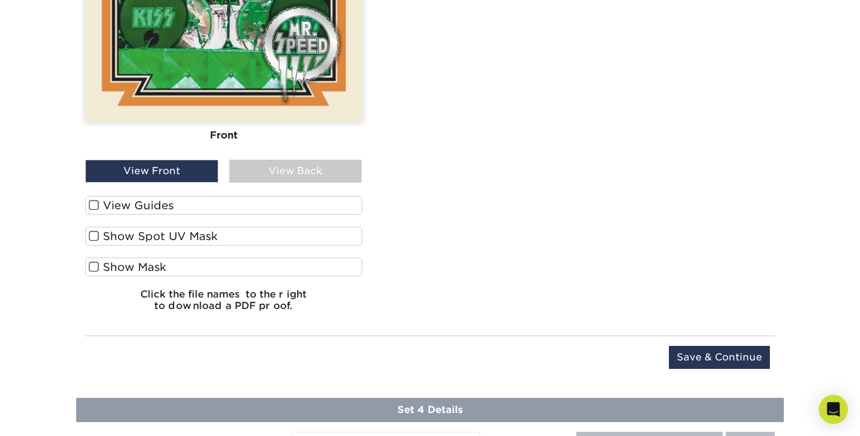
scroll to position [1220, 0]
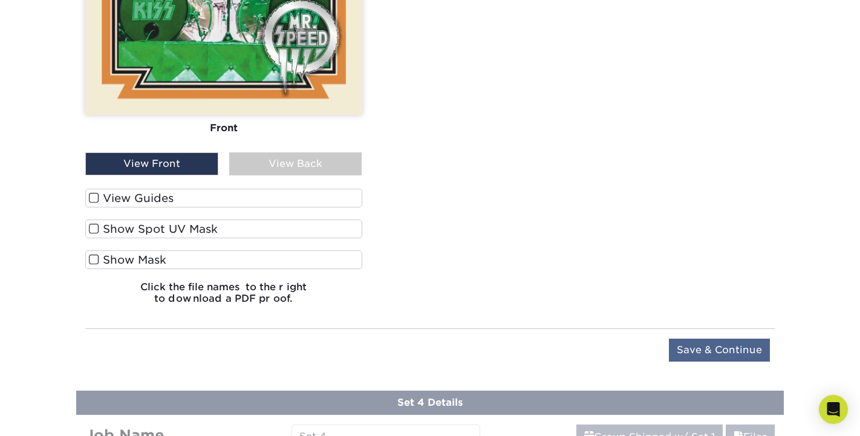
click at [710, 345] on input "Save & Continue" at bounding box center [719, 350] width 101 height 23
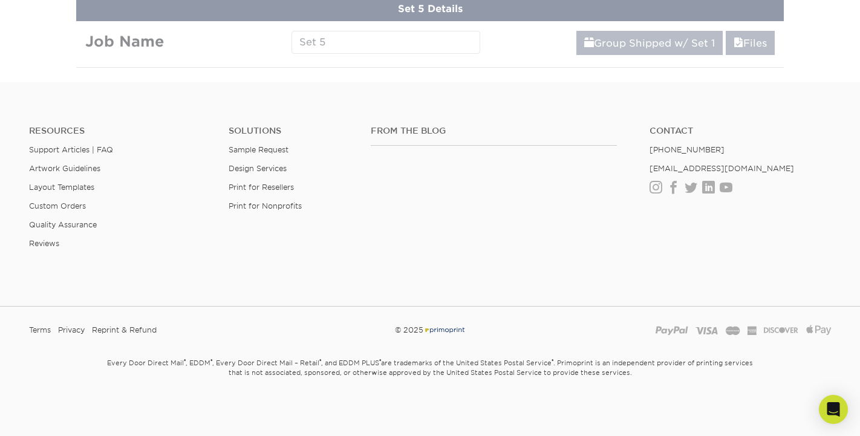
scroll to position [789, 0]
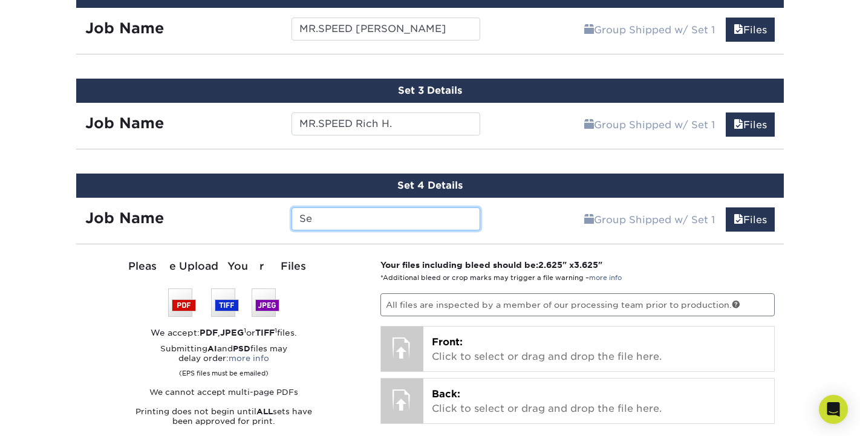
type input "S"
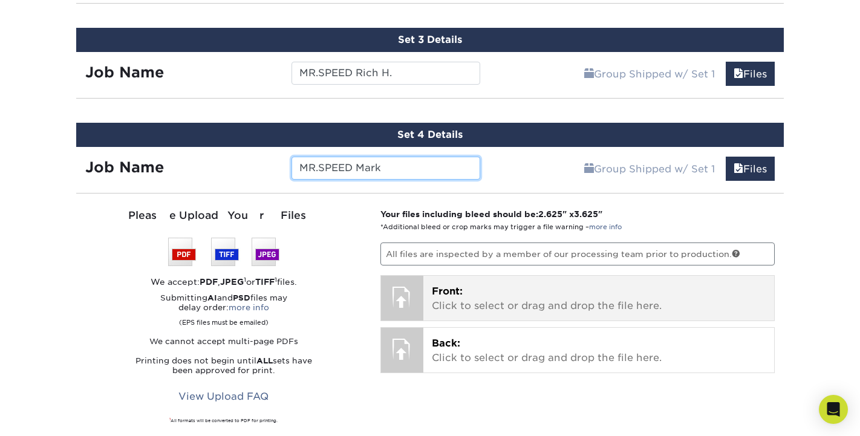
scroll to position [841, 0]
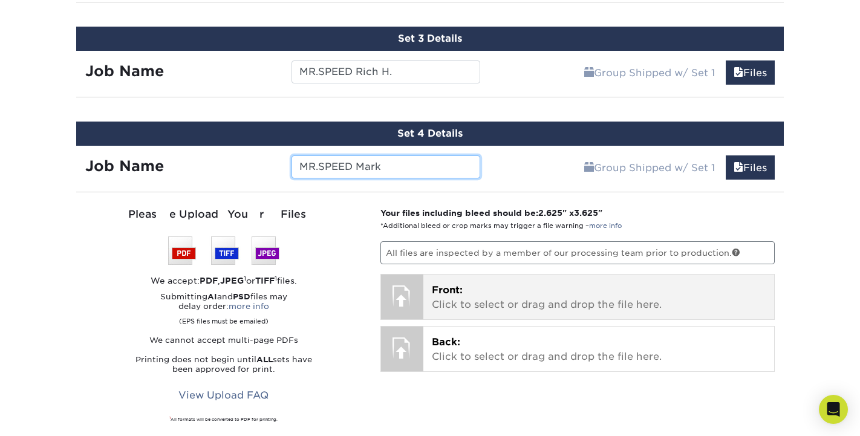
type input "MR.SPEED Mark"
click at [549, 298] on p "Front: Click to select or drag and drop the file here." at bounding box center [599, 297] width 334 height 29
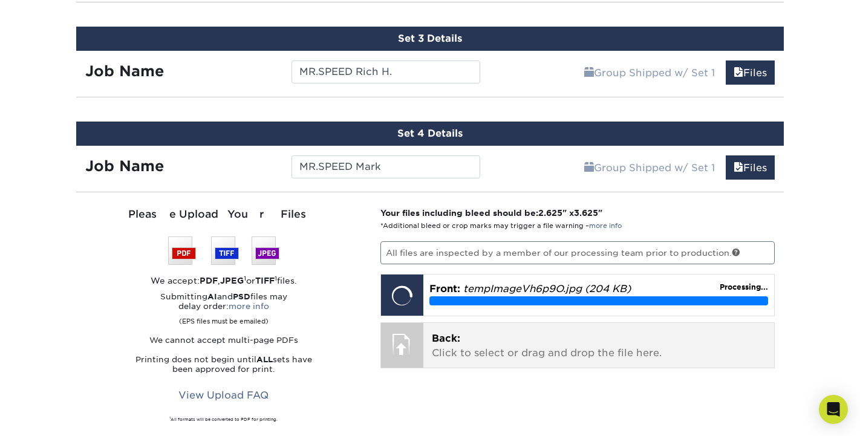
click at [484, 345] on p "Back: Click to select or drag and drop the file here." at bounding box center [599, 345] width 334 height 29
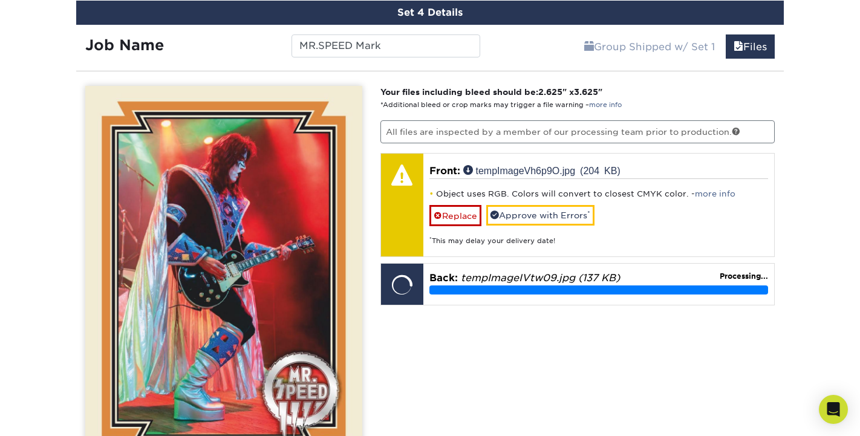
scroll to position [963, 0]
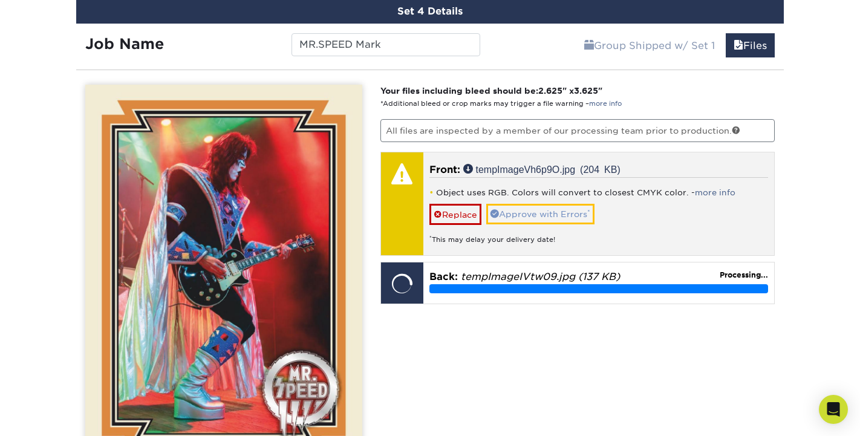
click at [552, 210] on link "Approve with Errors *" at bounding box center [540, 214] width 108 height 21
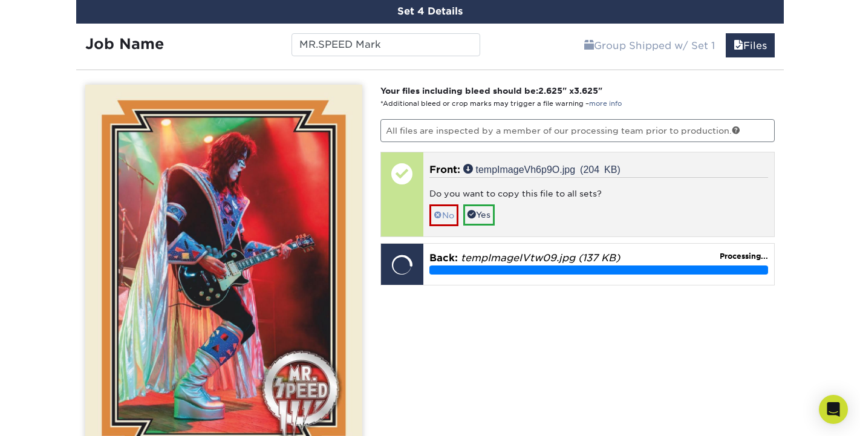
click at [438, 208] on link "No" at bounding box center [443, 214] width 29 height 21
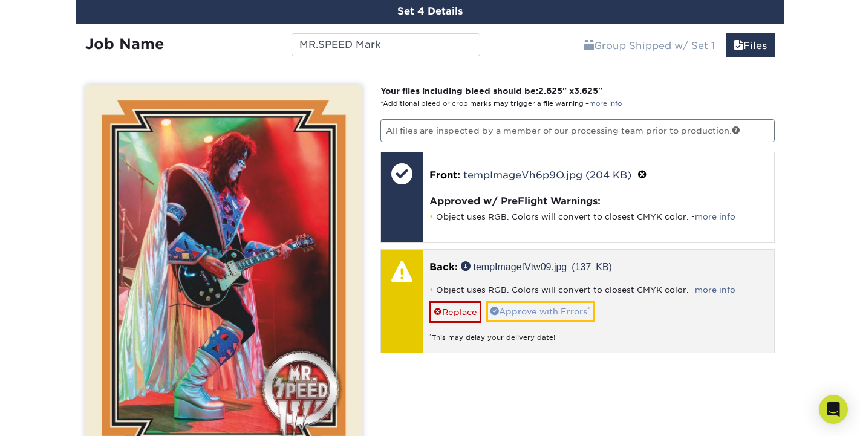
click at [525, 314] on link "Approve with Errors *" at bounding box center [540, 311] width 108 height 21
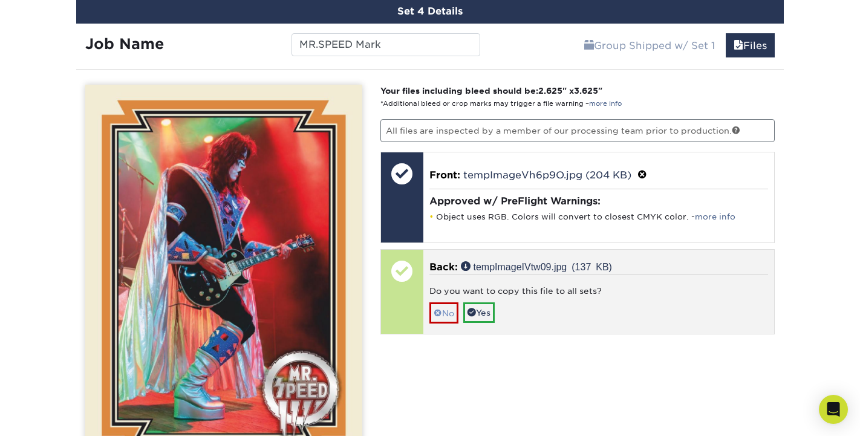
click at [445, 312] on link "No" at bounding box center [443, 312] width 29 height 21
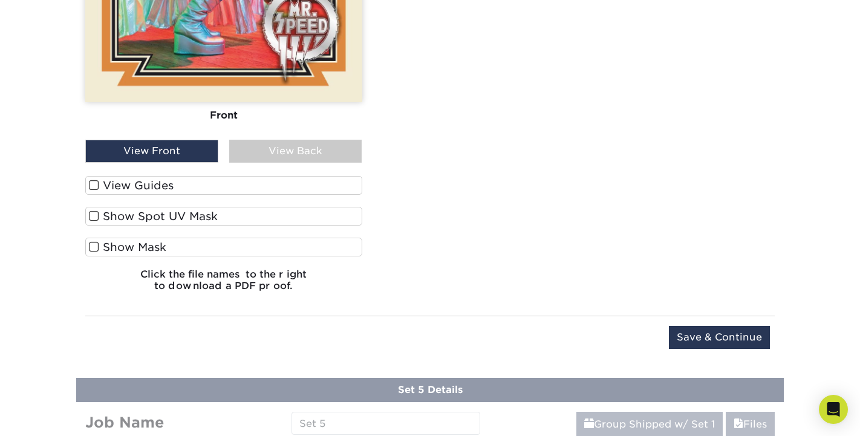
scroll to position [1344, 0]
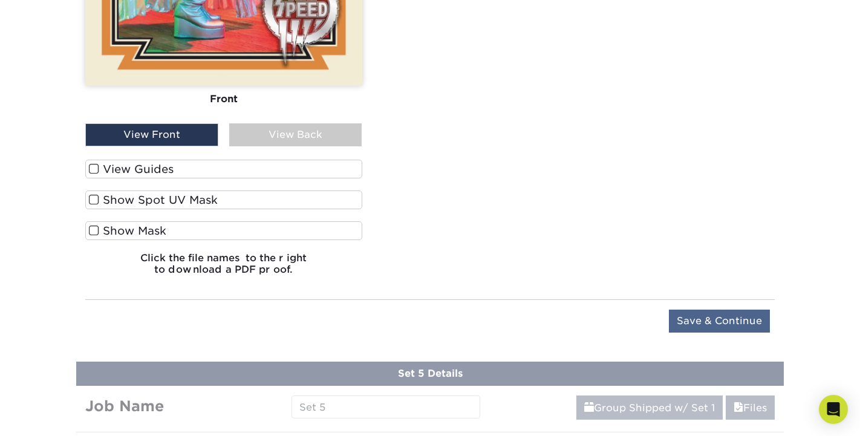
click at [700, 322] on input "Save & Continue" at bounding box center [719, 321] width 101 height 23
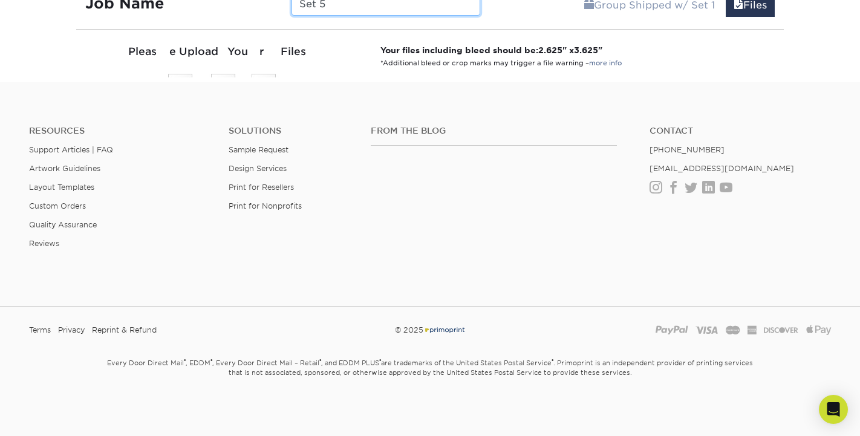
scroll to position [884, 0]
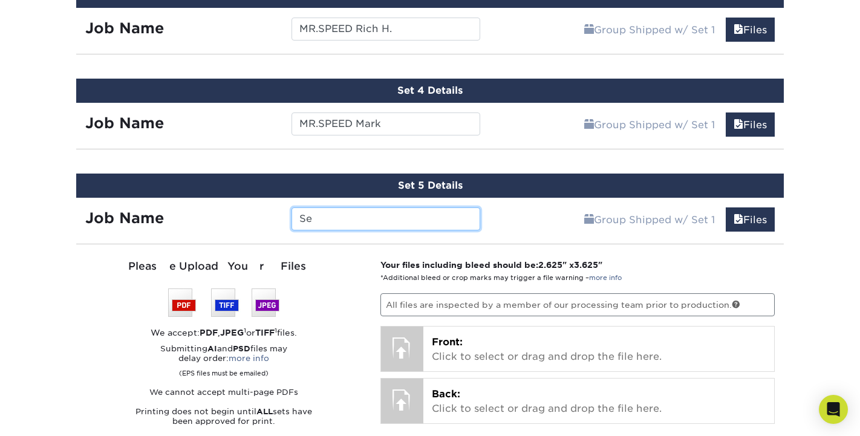
type input "S"
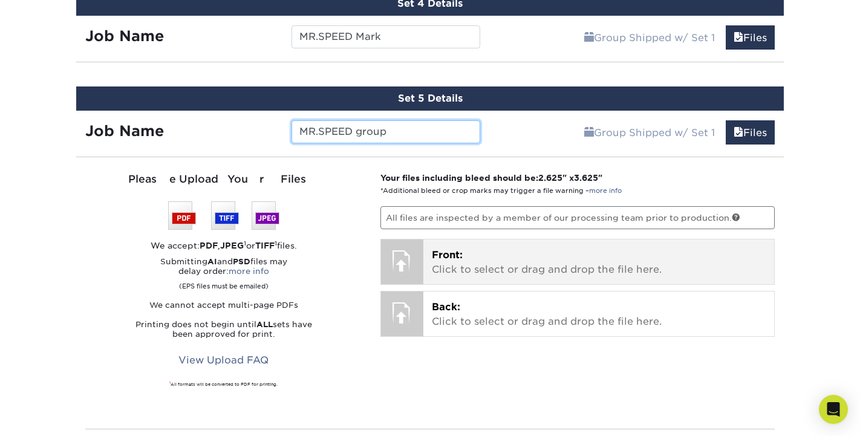
scroll to position [973, 0]
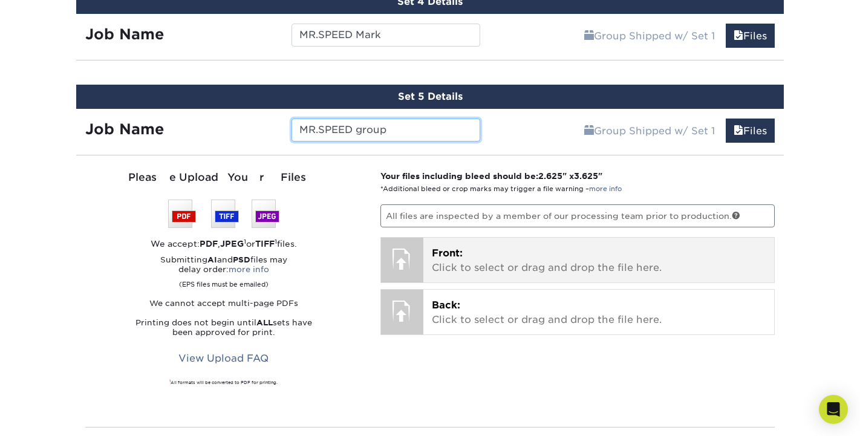
type input "MR.SPEED group"
click at [516, 268] on p "Front: Click to select or drag and drop the file here." at bounding box center [599, 260] width 334 height 29
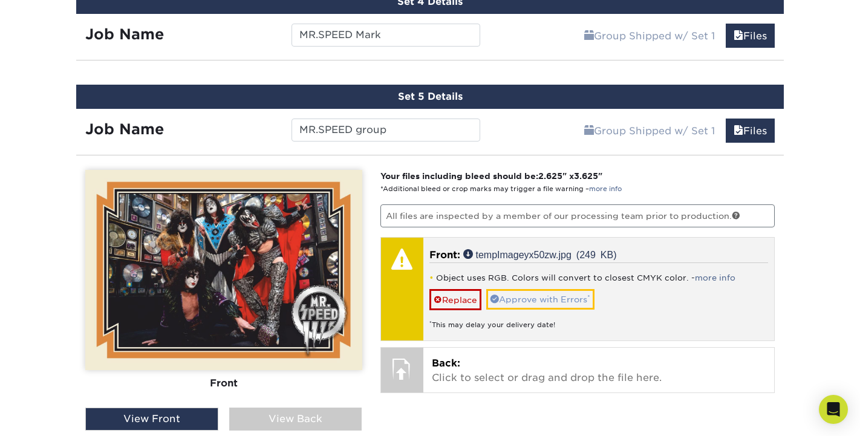
click at [515, 296] on link "Approve with Errors *" at bounding box center [540, 299] width 108 height 21
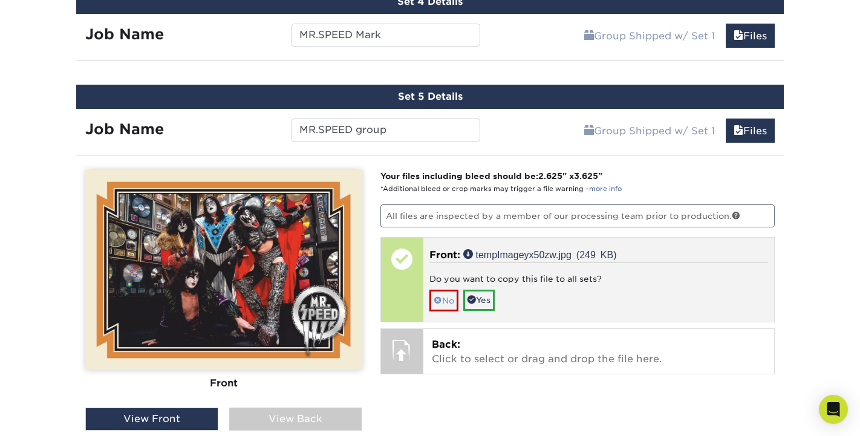
click at [437, 298] on span at bounding box center [438, 301] width 8 height 10
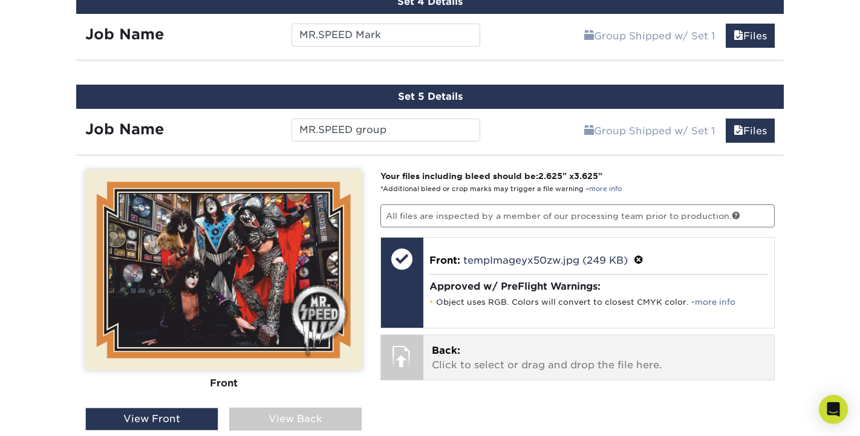
click at [463, 360] on p "Back: Click to select or drag and drop the file here." at bounding box center [599, 357] width 334 height 29
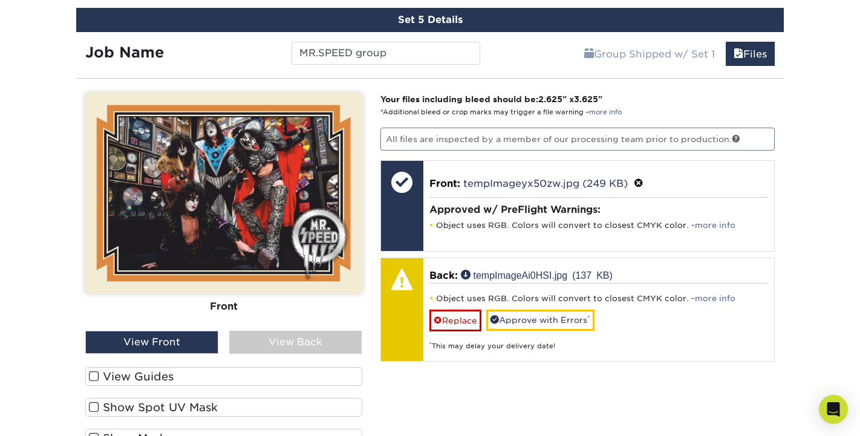
scroll to position [1053, 0]
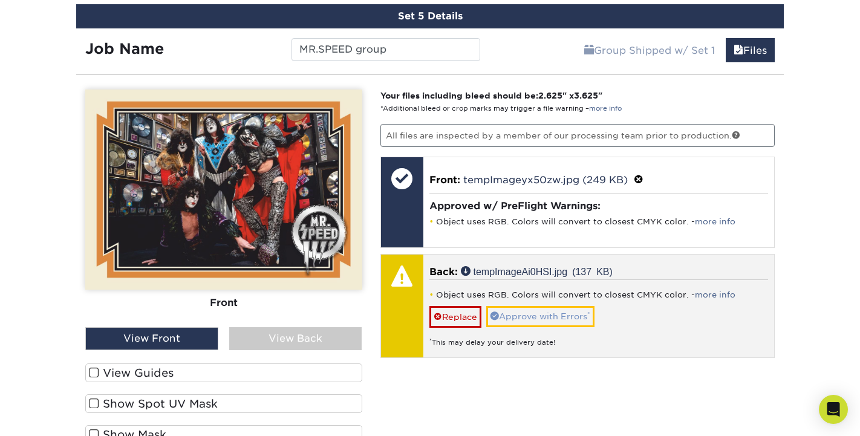
click at [576, 318] on link "Approve with Errors *" at bounding box center [540, 316] width 108 height 21
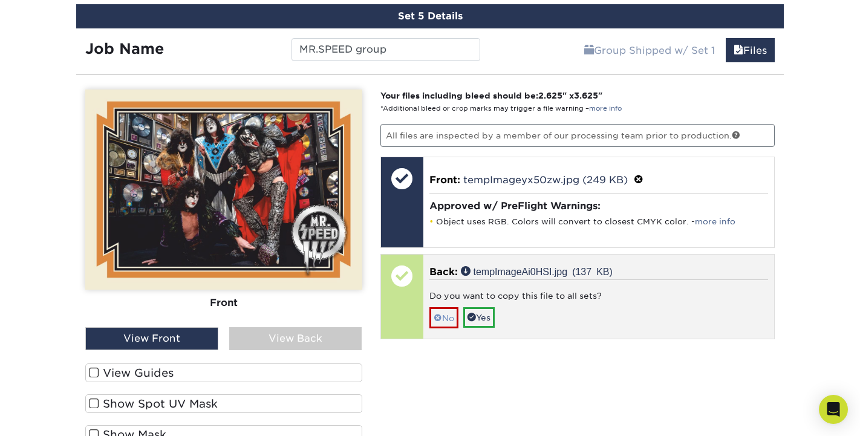
click at [443, 322] on link "No" at bounding box center [443, 317] width 29 height 21
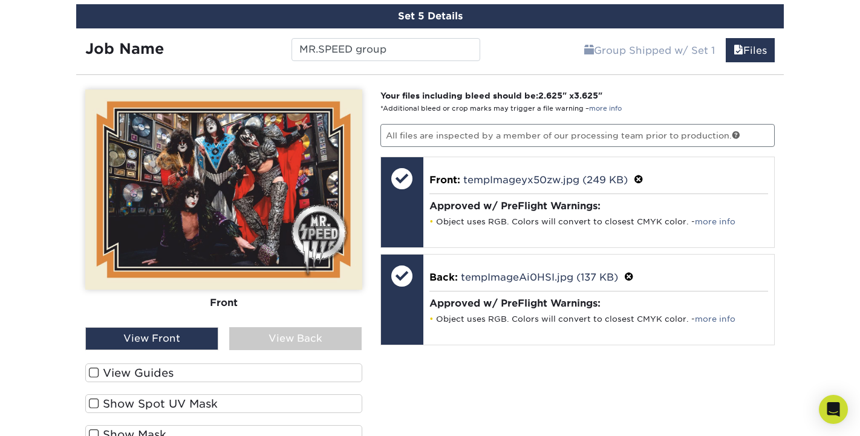
click at [310, 342] on div "View Back" at bounding box center [295, 338] width 133 height 23
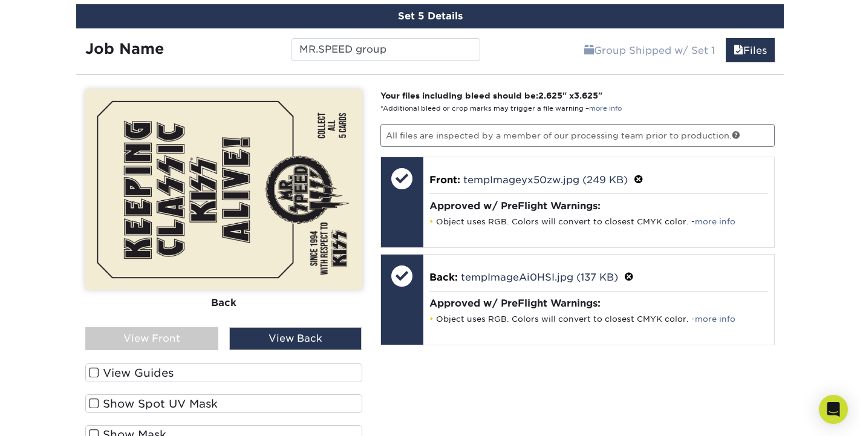
click at [194, 339] on div "View Front" at bounding box center [151, 338] width 133 height 23
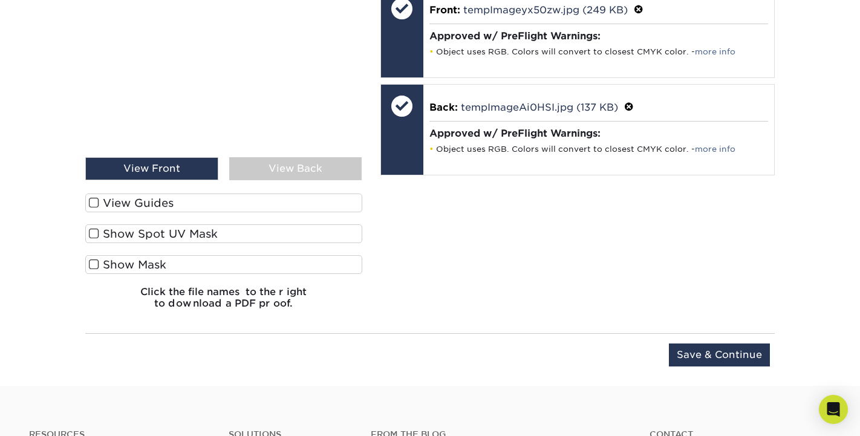
scroll to position [1225, 0]
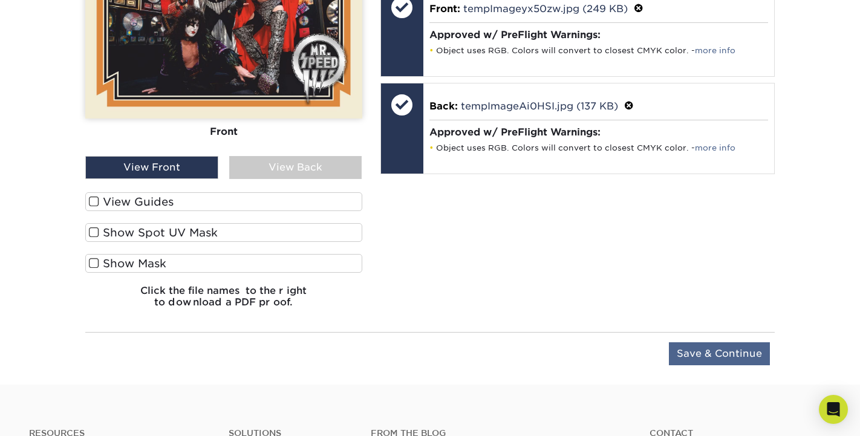
click at [694, 361] on input "Save & Continue" at bounding box center [719, 353] width 101 height 23
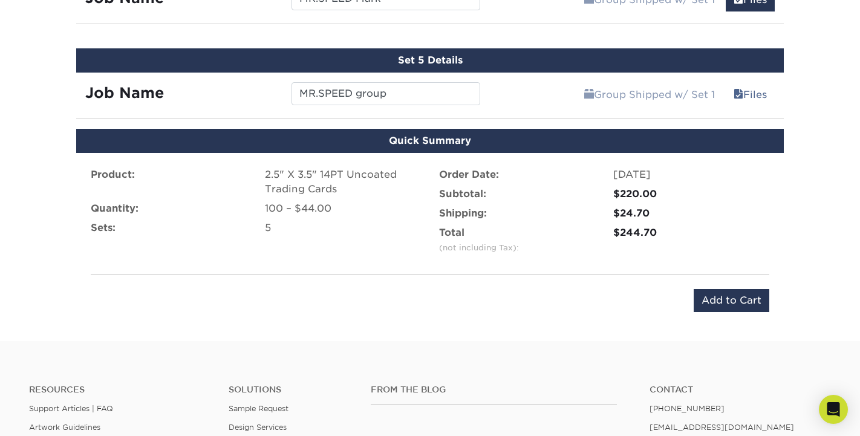
scroll to position [1013, 0]
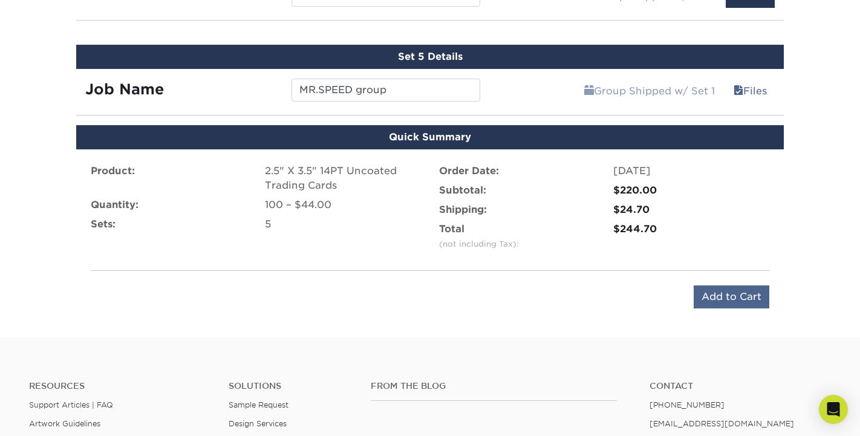
click at [721, 305] on input "Add to Cart" at bounding box center [732, 296] width 76 height 23
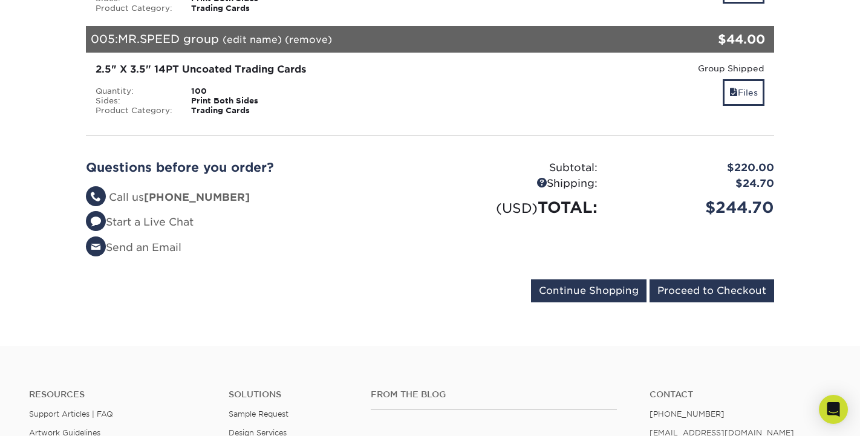
scroll to position [582, 0]
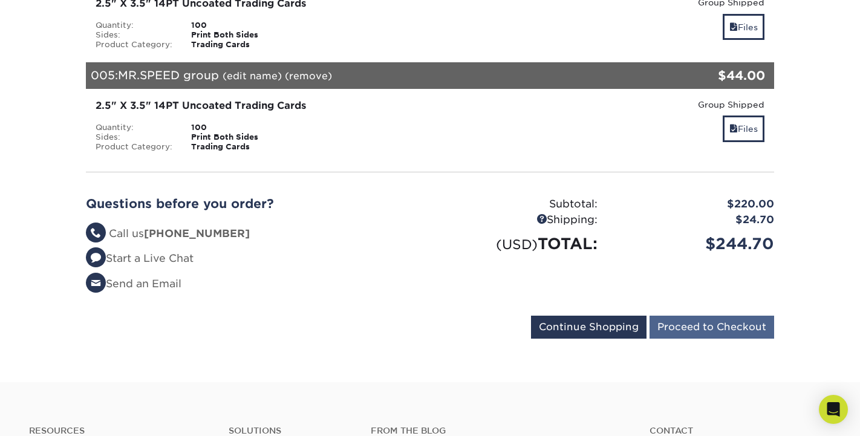
click at [720, 320] on input "Proceed to Checkout" at bounding box center [711, 327] width 125 height 23
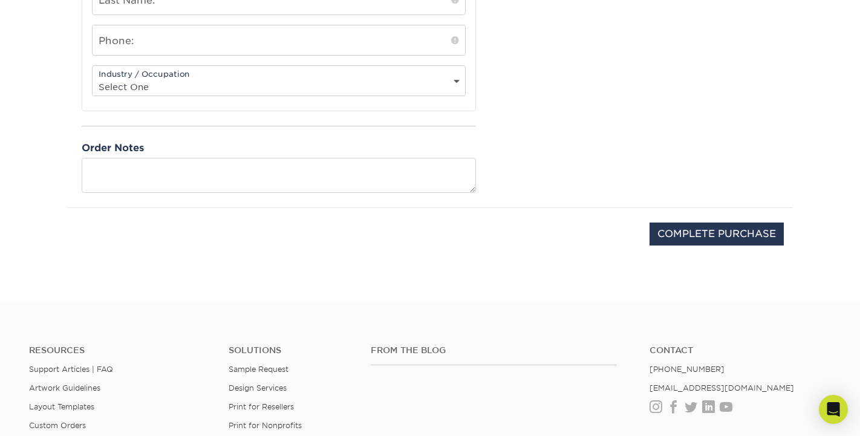
scroll to position [554, 0]
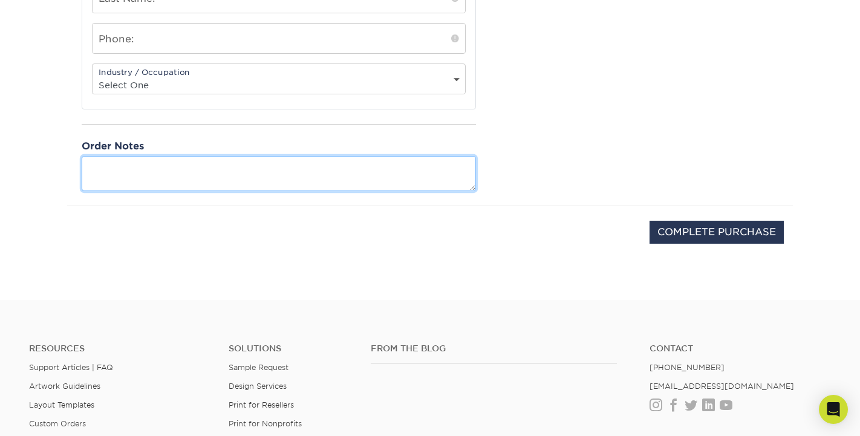
click at [177, 174] on textarea at bounding box center [279, 173] width 394 height 34
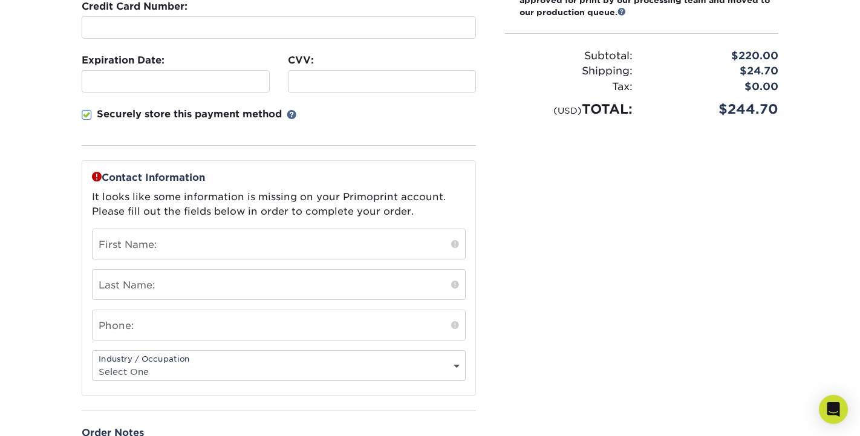
scroll to position [264, 0]
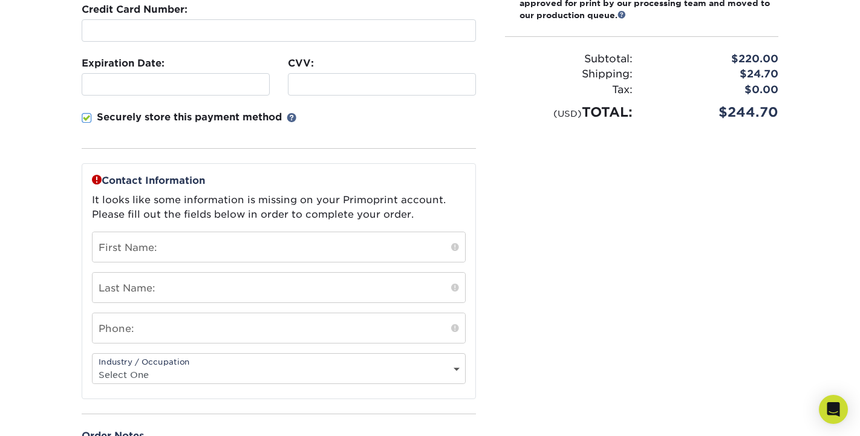
type textarea "We would like to have the proofs emailed to us prior to printing"
type input "Richard"
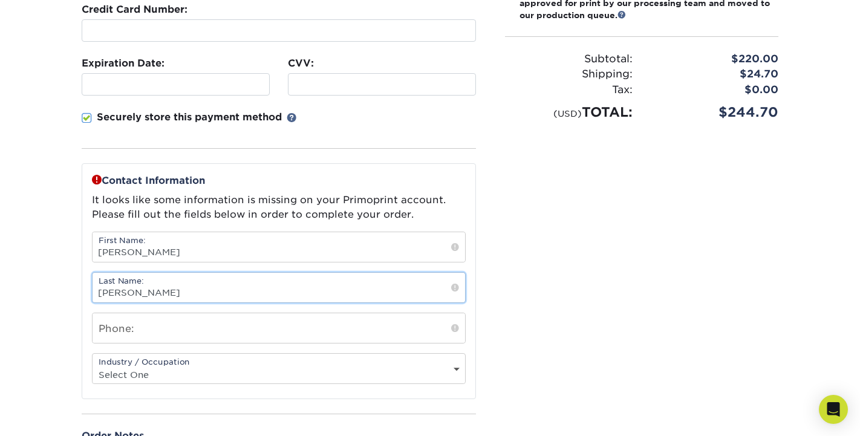
type input "Kosak"
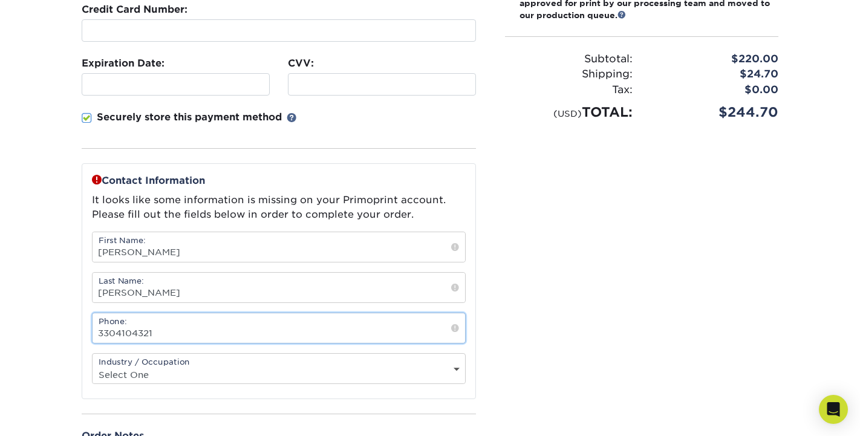
type input "3304104321"
select select "7"
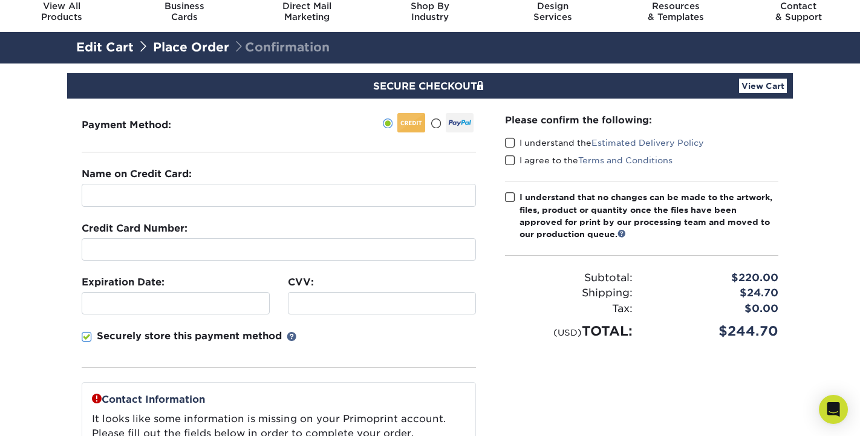
scroll to position [44, 0]
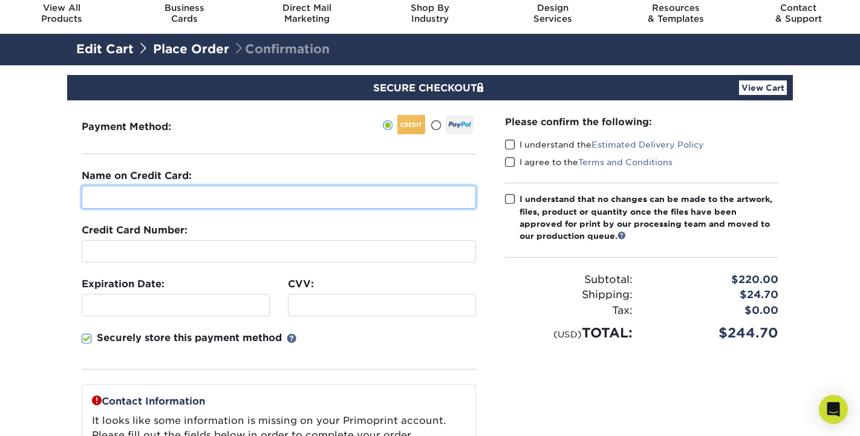
click at [276, 196] on input "text" at bounding box center [279, 197] width 394 height 23
type input "[PERSON_NAME]"
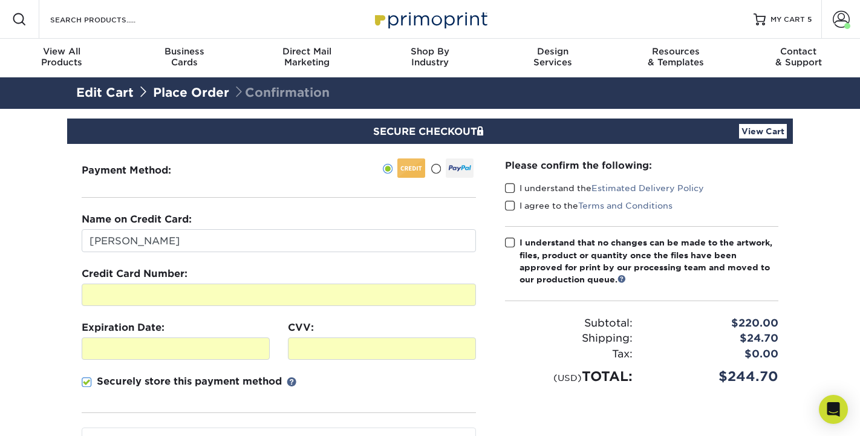
scroll to position [0, 0]
click at [512, 191] on span at bounding box center [510, 188] width 10 height 11
click at [0, 0] on input "I understand the Estimated Delivery Policy" at bounding box center [0, 0] width 0 height 0
click at [509, 209] on span at bounding box center [510, 205] width 10 height 11
click at [0, 0] on input "I agree to the Terms and Conditions" at bounding box center [0, 0] width 0 height 0
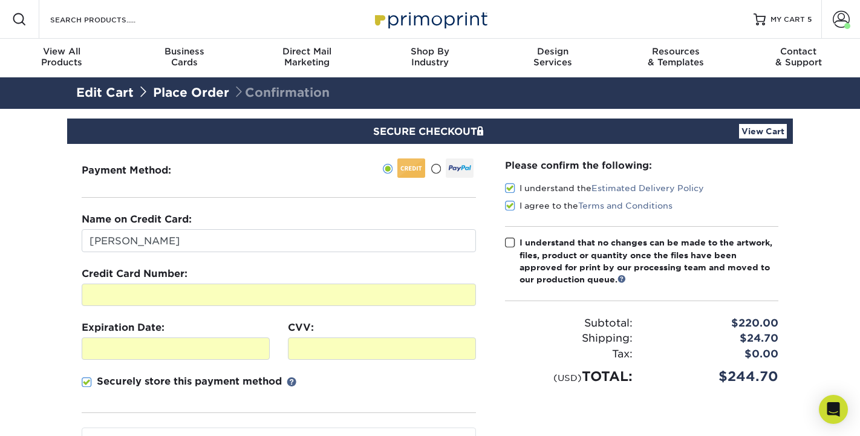
click at [513, 247] on span at bounding box center [510, 242] width 10 height 11
click at [0, 0] on input "I understand that no changes can be made to the artwork, files, product or quan…" at bounding box center [0, 0] width 0 height 0
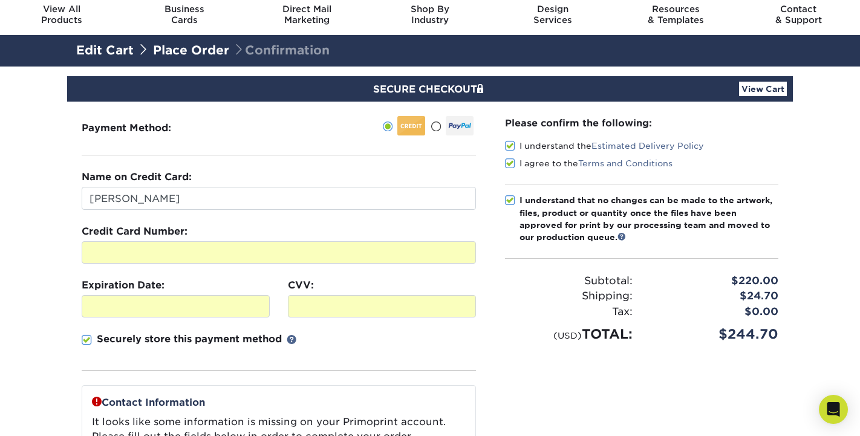
scroll to position [42, 0]
click at [765, 94] on link "View Cart" at bounding box center [763, 89] width 48 height 15
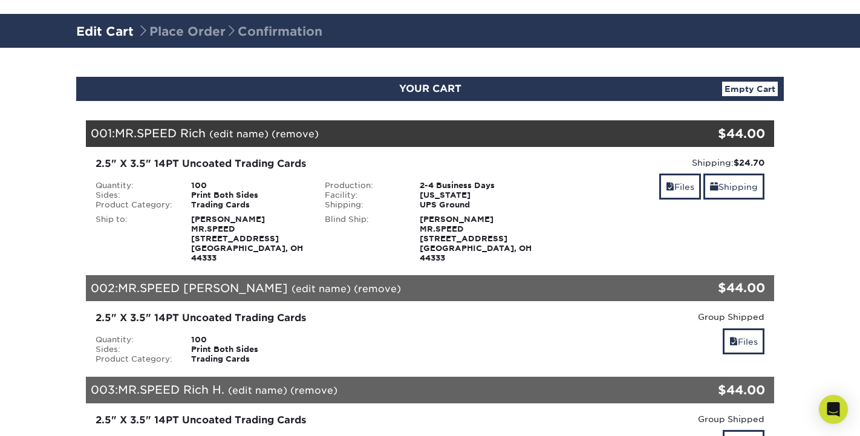
scroll to position [65, 0]
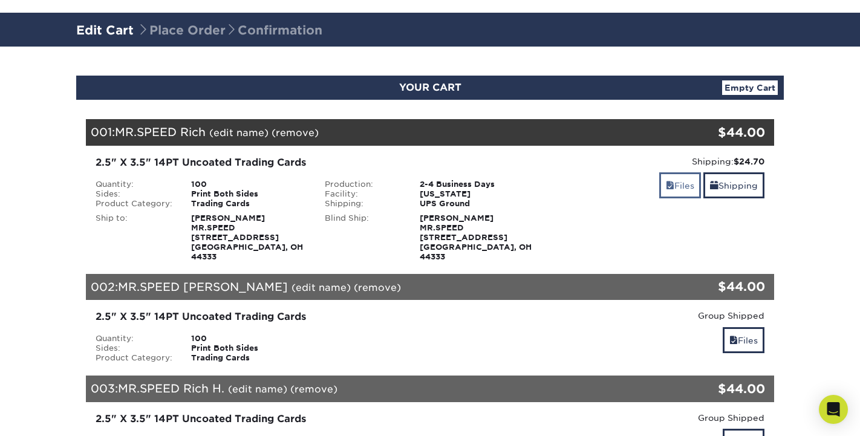
click at [682, 181] on link "Files" at bounding box center [680, 185] width 42 height 26
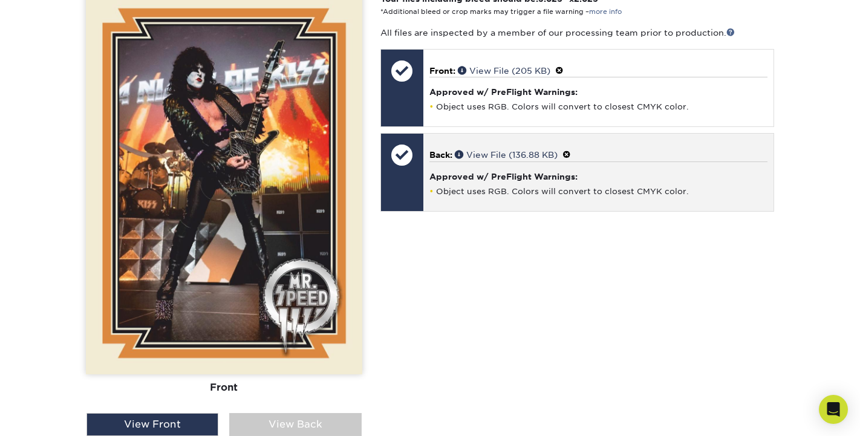
scroll to position [376, 0]
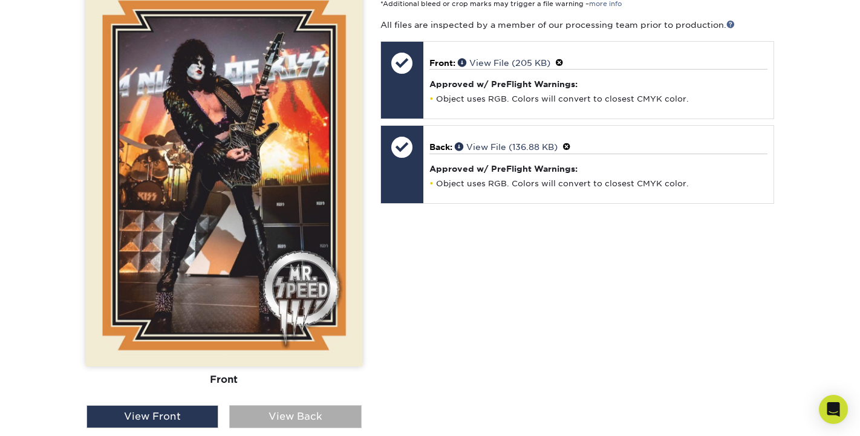
click at [330, 406] on div "View Back" at bounding box center [295, 416] width 132 height 23
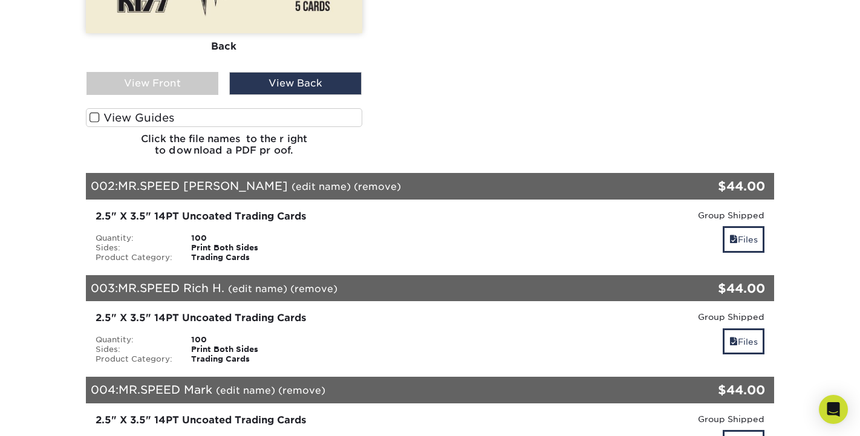
scroll to position [714, 0]
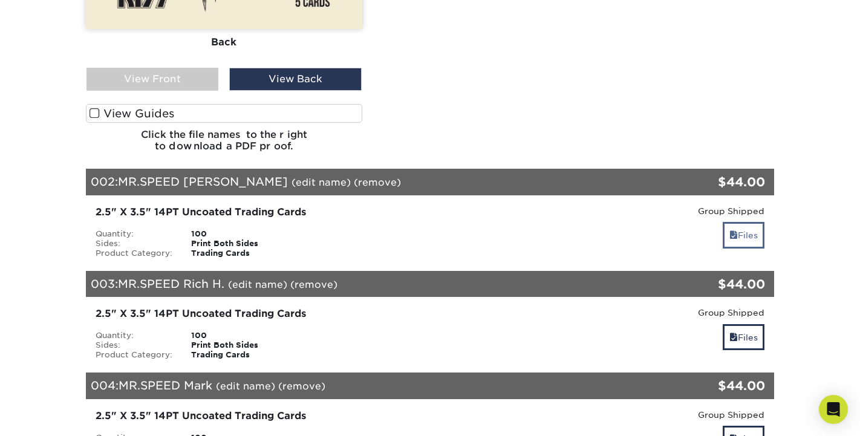
click at [735, 222] on link "Files" at bounding box center [744, 235] width 42 height 26
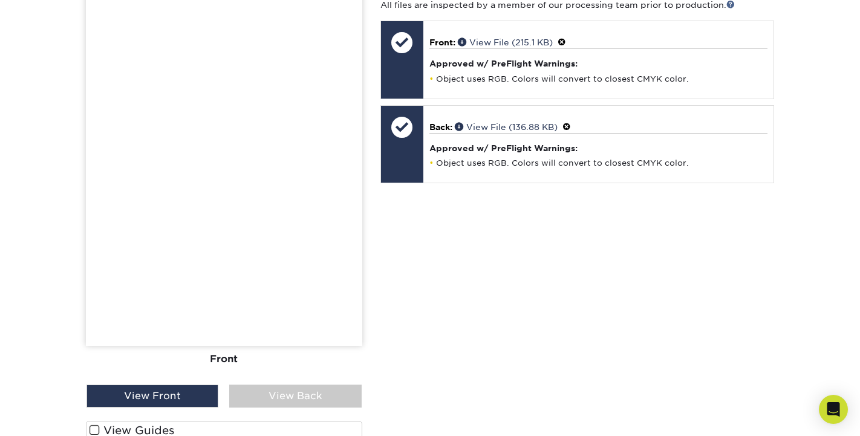
scroll to position [1044, 0]
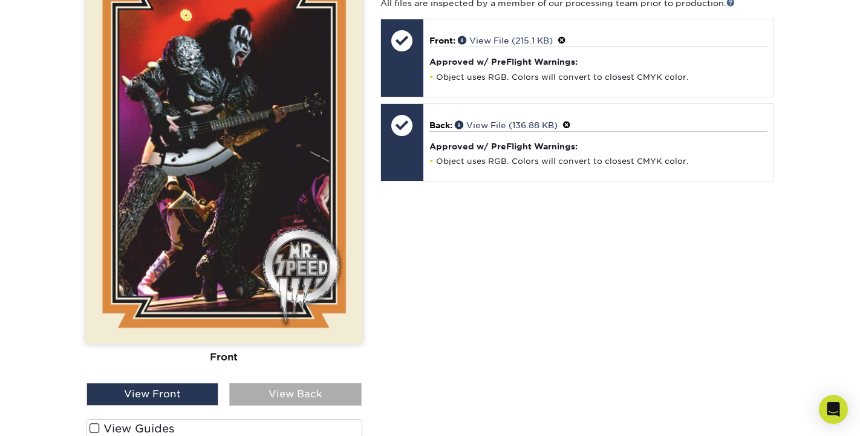
click at [343, 386] on div "View Back" at bounding box center [295, 394] width 132 height 23
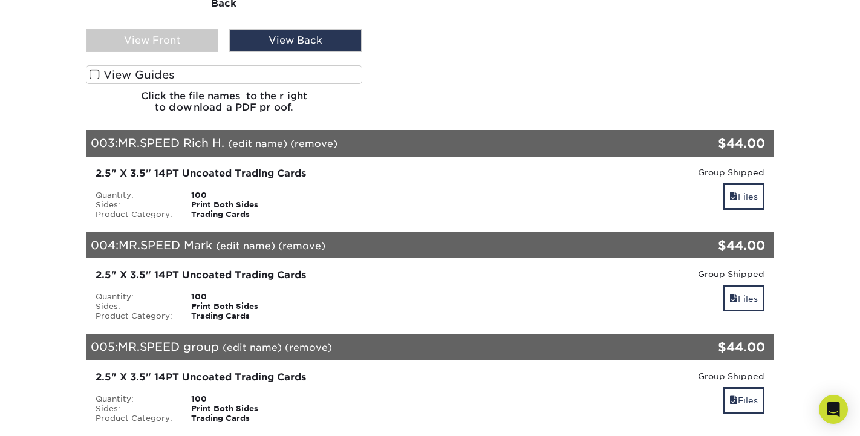
scroll to position [1420, 0]
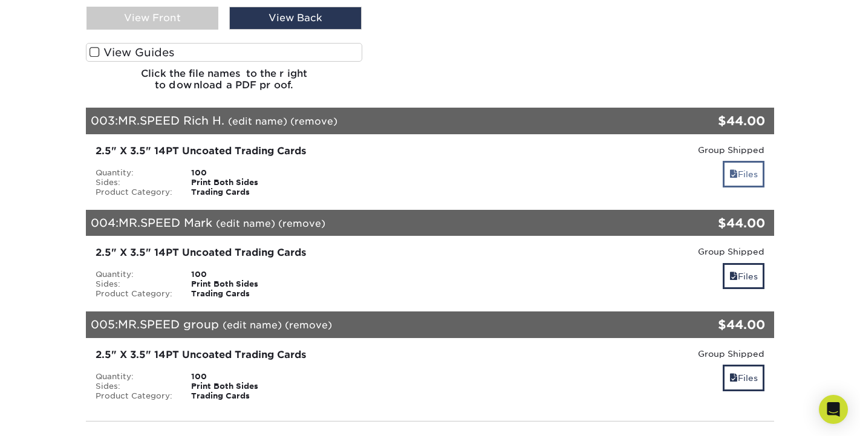
click at [746, 166] on link "Files" at bounding box center [744, 174] width 42 height 26
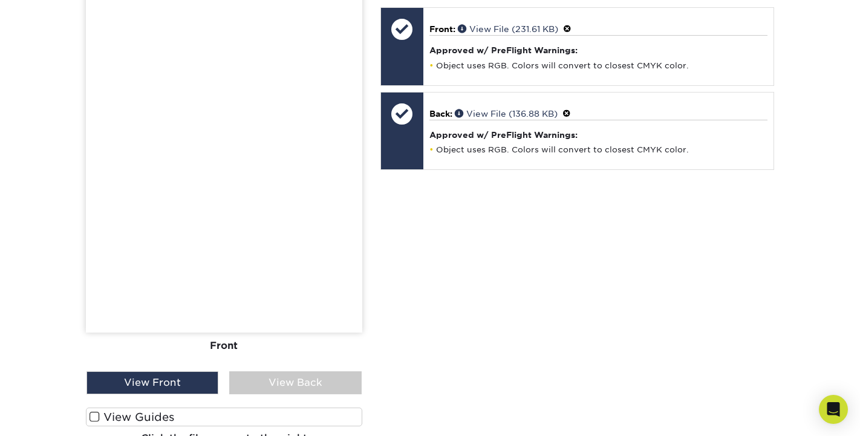
scroll to position [1707, 0]
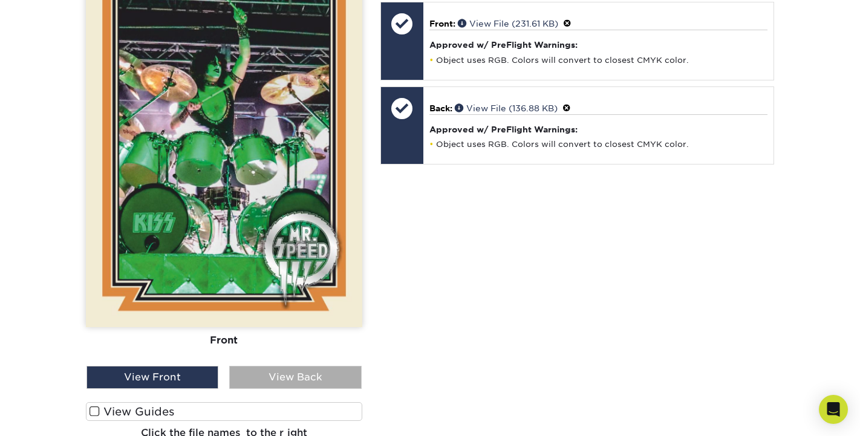
click at [265, 366] on div "View Back" at bounding box center [295, 377] width 132 height 23
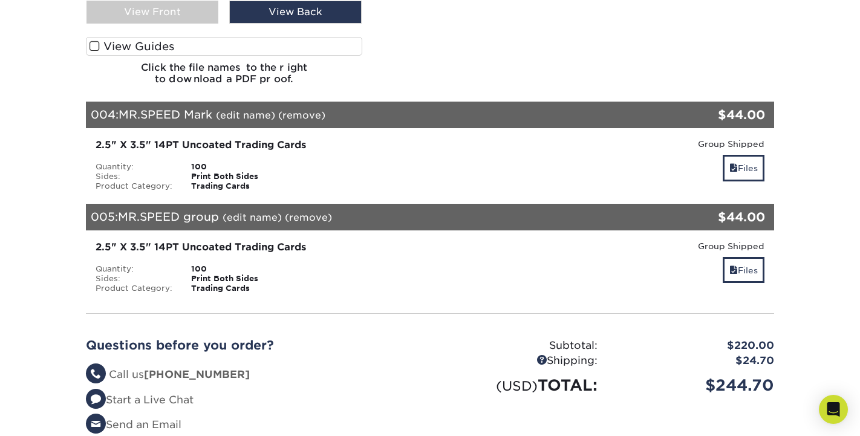
scroll to position [2081, 0]
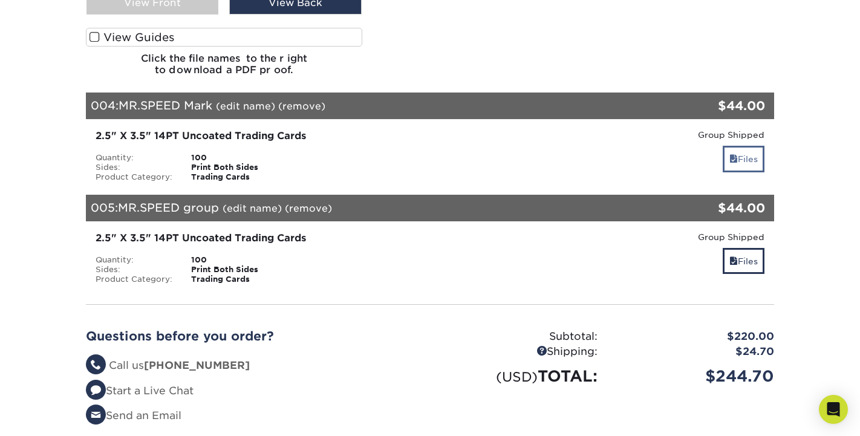
click at [739, 146] on link "Files" at bounding box center [744, 159] width 42 height 26
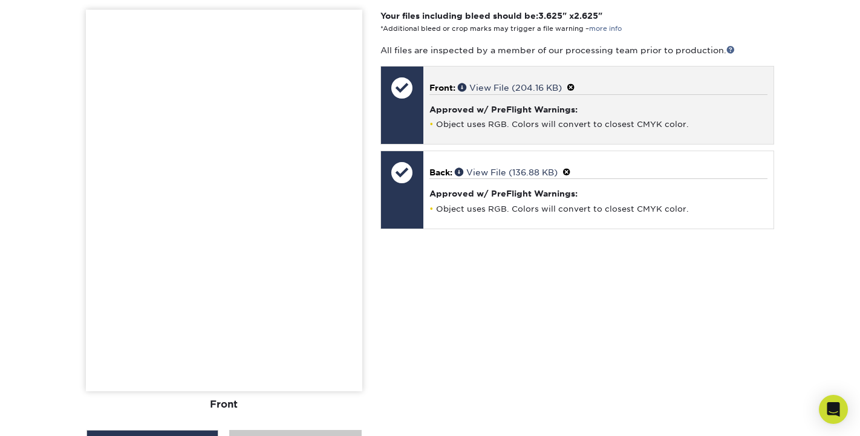
scroll to position [2320, 0]
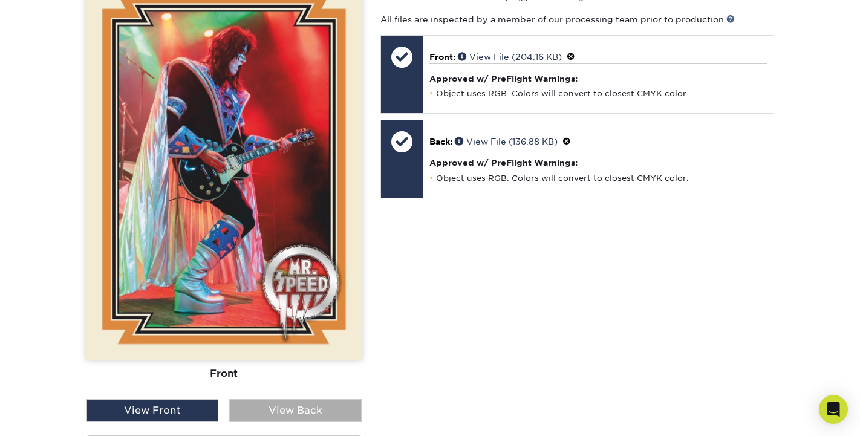
click at [315, 401] on div "View Back" at bounding box center [295, 410] width 132 height 23
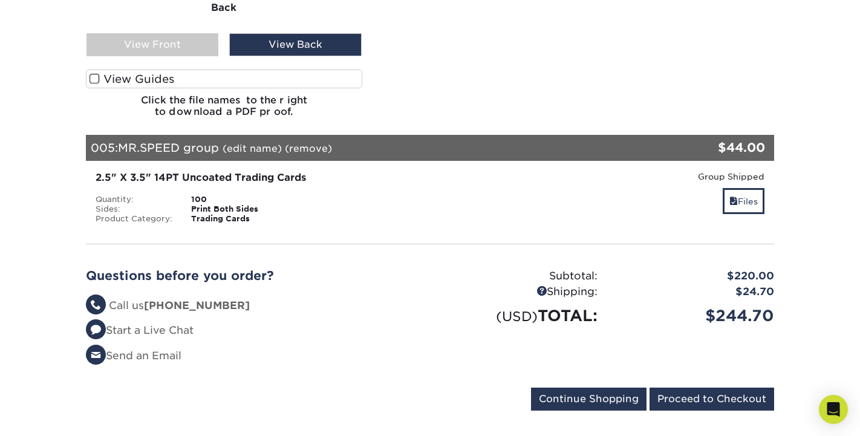
scroll to position [2689, 0]
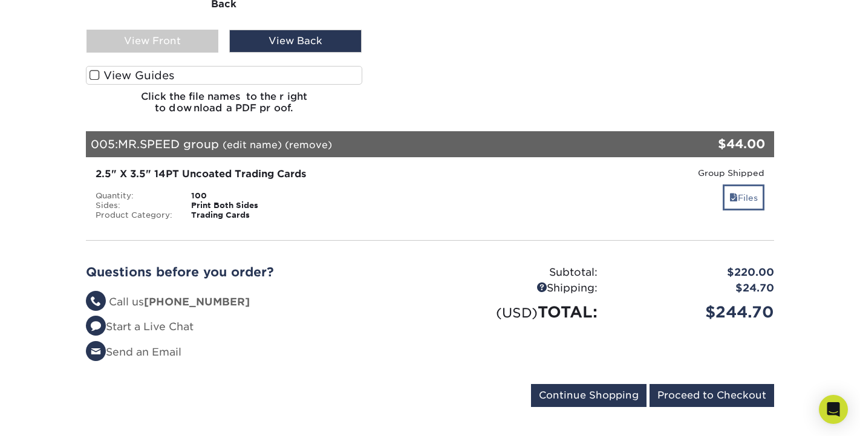
click at [737, 187] on link "Files" at bounding box center [744, 197] width 42 height 26
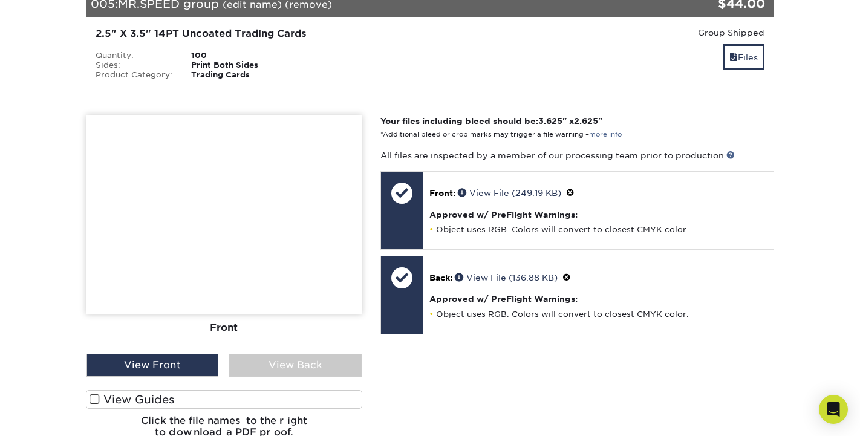
scroll to position [2830, 0]
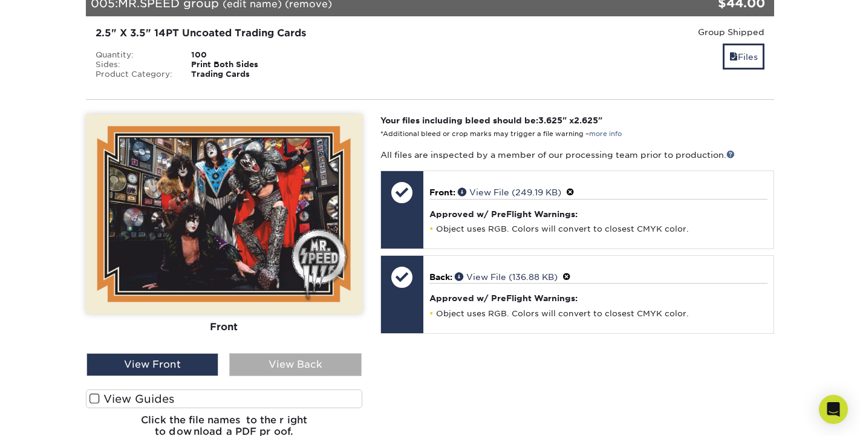
click at [326, 355] on div "View Back" at bounding box center [295, 364] width 132 height 23
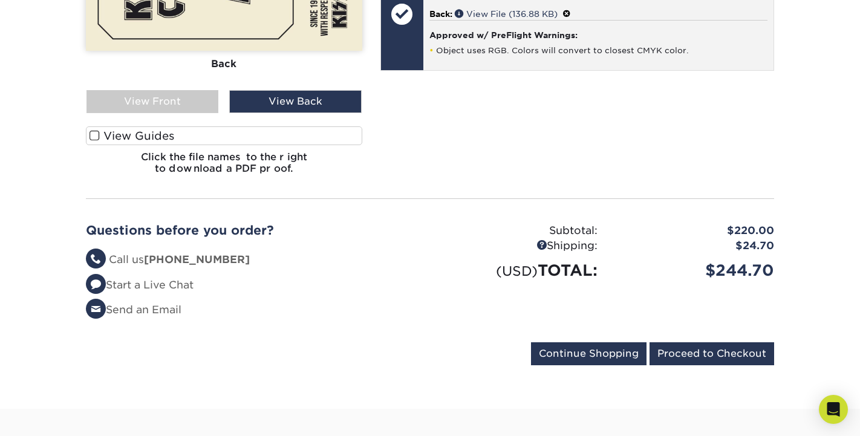
scroll to position [3097, 0]
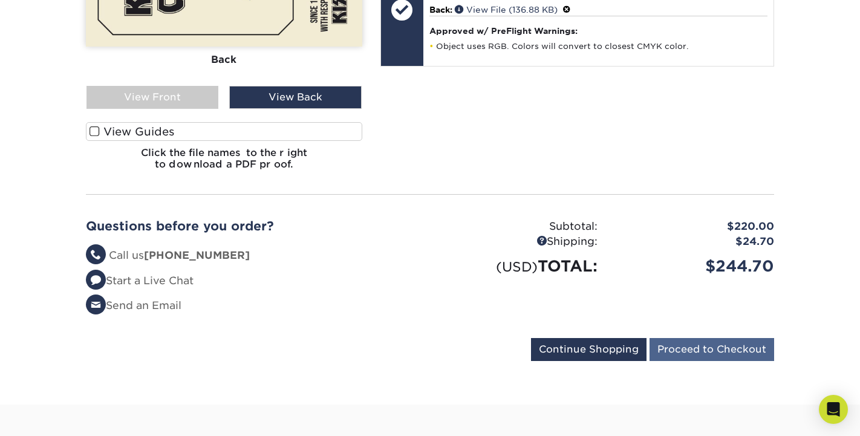
click at [740, 338] on input "Proceed to Checkout" at bounding box center [711, 349] width 125 height 23
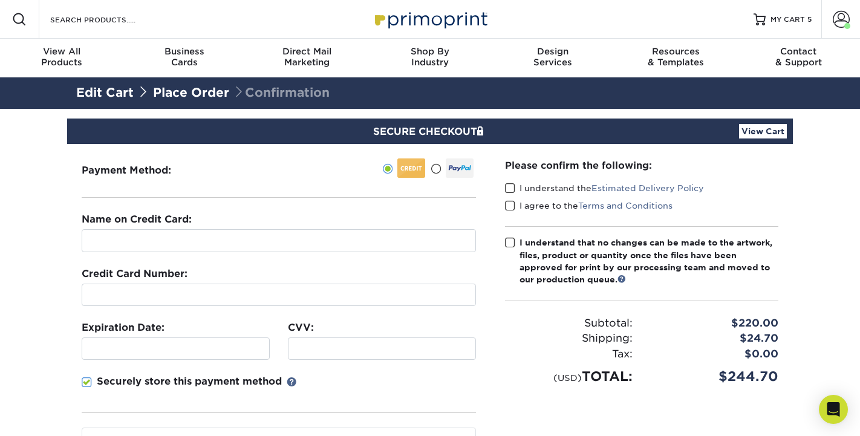
click at [437, 170] on span at bounding box center [436, 168] width 10 height 11
click at [0, 0] on input "radio" at bounding box center [0, 0] width 0 height 0
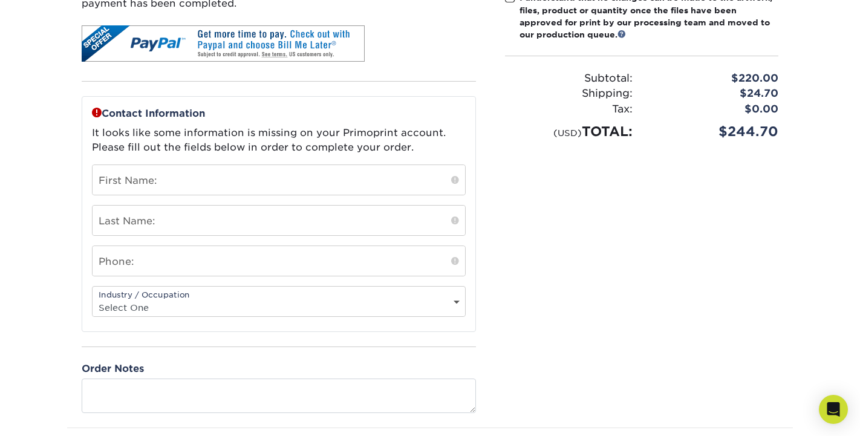
scroll to position [258, 0]
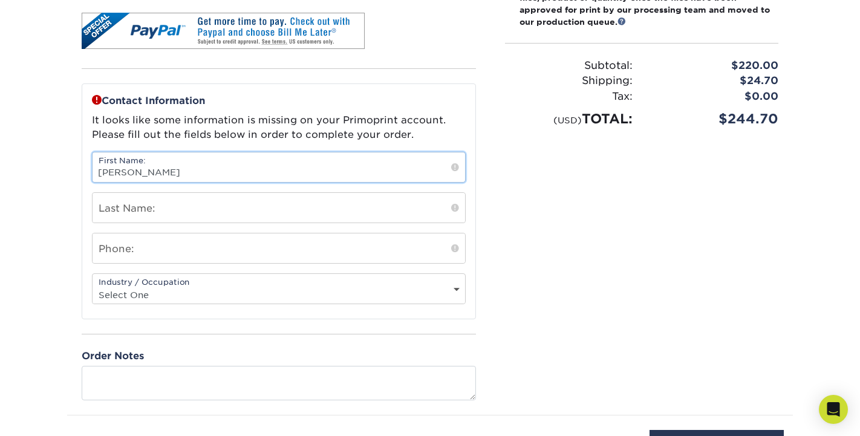
type input "[PERSON_NAME]"
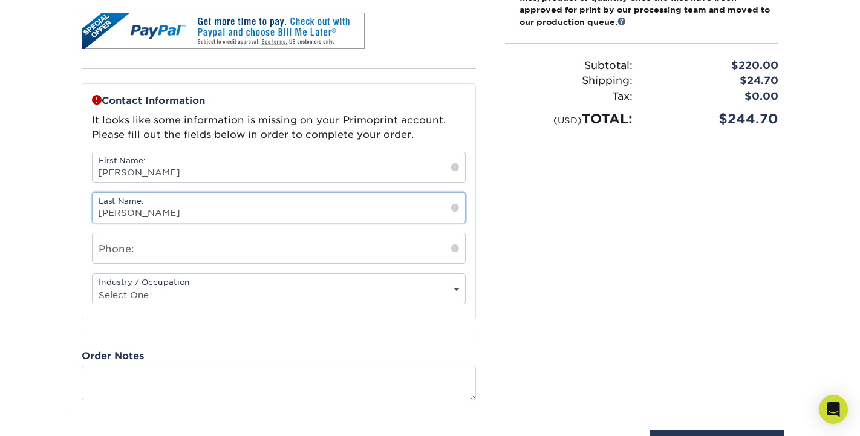
type input "Kosak"
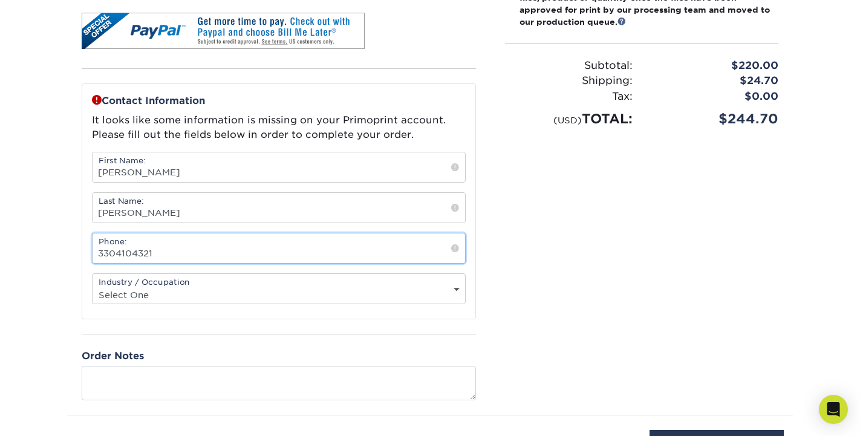
type input "3304104321"
select select "7"
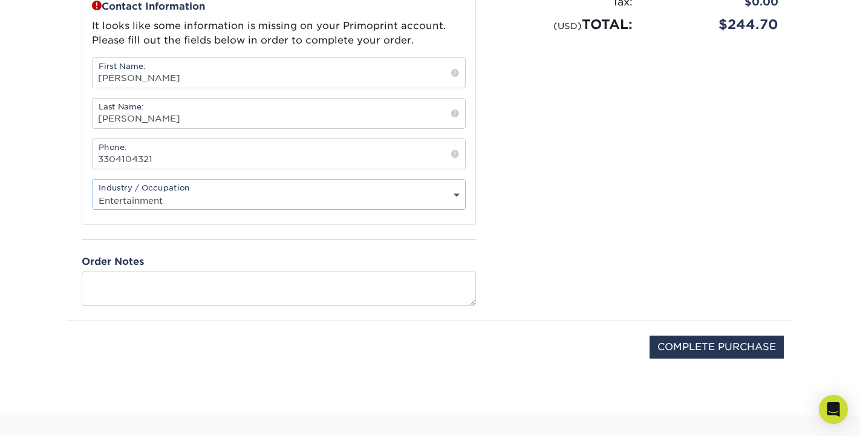
scroll to position [387, 0]
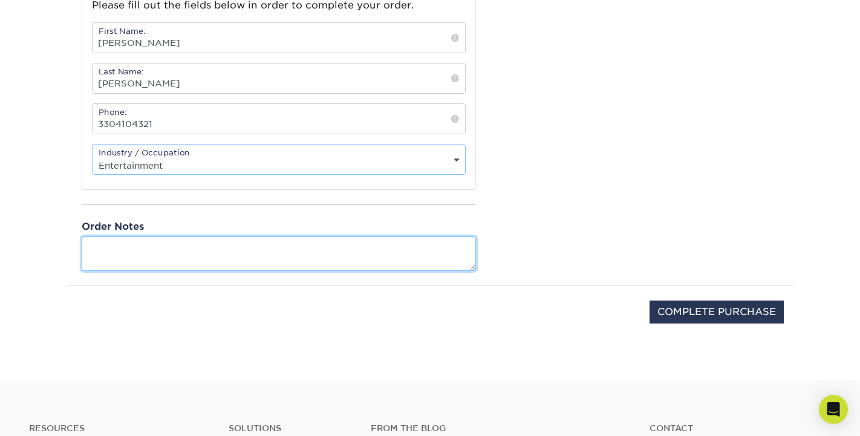
click at [293, 268] on textarea at bounding box center [279, 253] width 394 height 34
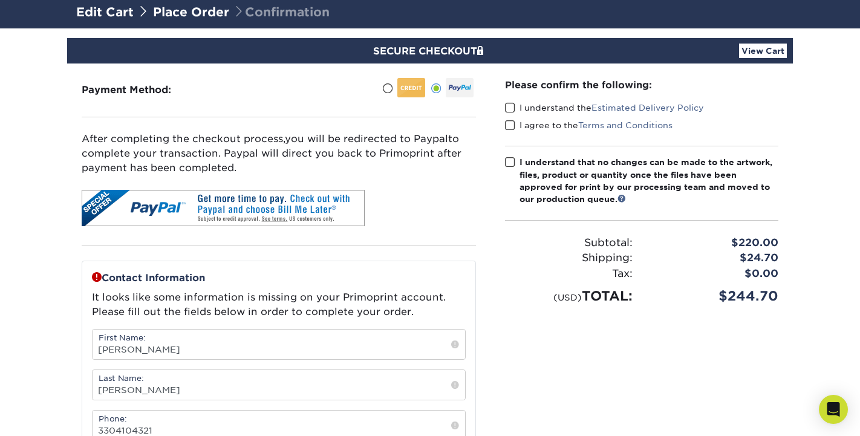
scroll to position [73, 0]
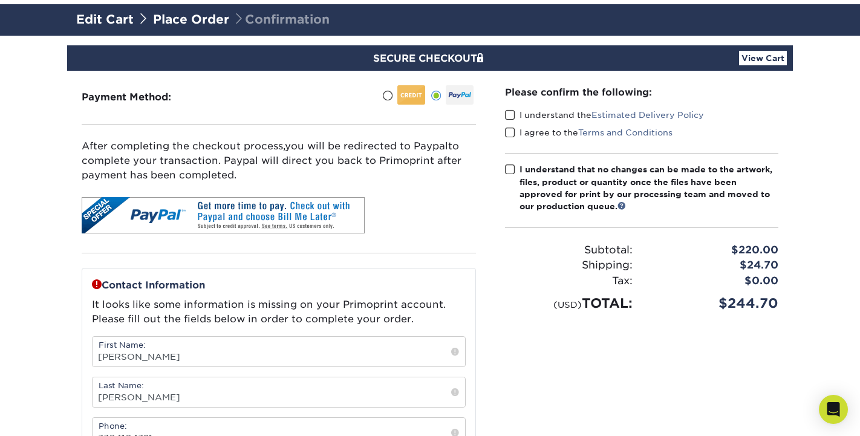
type textarea "PLEASE PROVIDE A PROOF THROUGH EMAIL FOR EACH OF THE 5 CARDS BEFORE PRINTING"
click at [510, 119] on span at bounding box center [510, 114] width 10 height 11
click at [0, 0] on input "I understand the Estimated Delivery Policy" at bounding box center [0, 0] width 0 height 0
click at [510, 119] on span at bounding box center [510, 114] width 10 height 11
click at [0, 0] on input "I understand the Estimated Delivery Policy" at bounding box center [0, 0] width 0 height 0
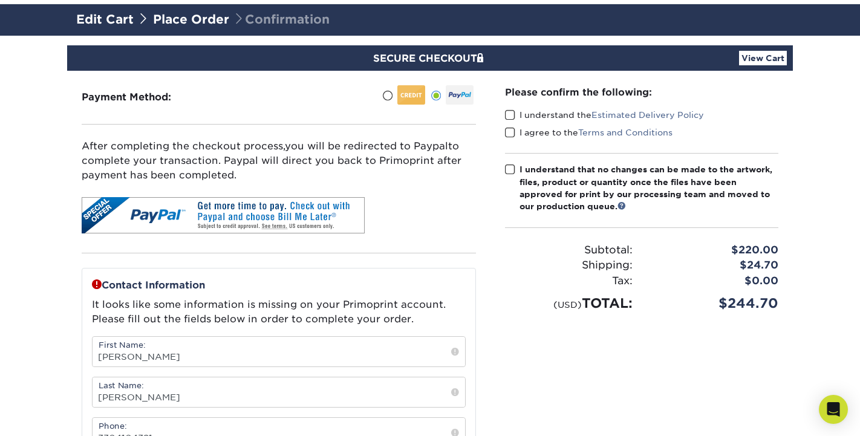
click at [510, 119] on span at bounding box center [510, 114] width 10 height 11
click at [0, 0] on input "I understand the Estimated Delivery Policy" at bounding box center [0, 0] width 0 height 0
click at [510, 129] on span at bounding box center [510, 132] width 10 height 11
click at [0, 0] on input "I agree to the Terms and Conditions" at bounding box center [0, 0] width 0 height 0
click at [510, 169] on span at bounding box center [510, 169] width 10 height 11
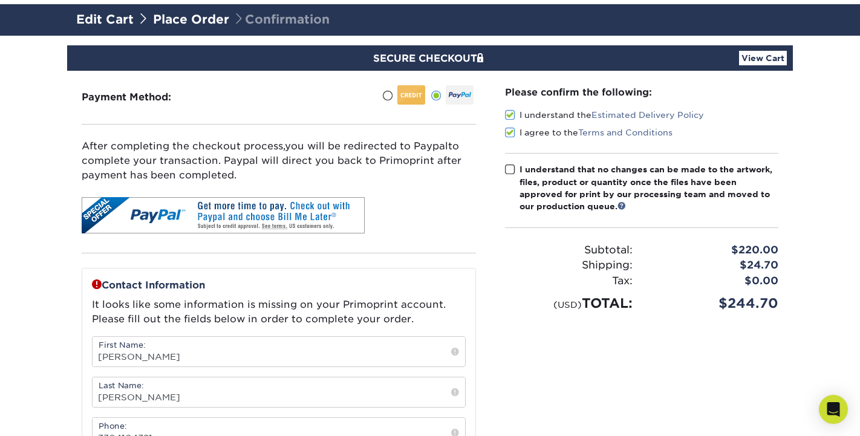
click at [0, 0] on input "I understand that no changes can be made to the artwork, files, product or quan…" at bounding box center [0, 0] width 0 height 0
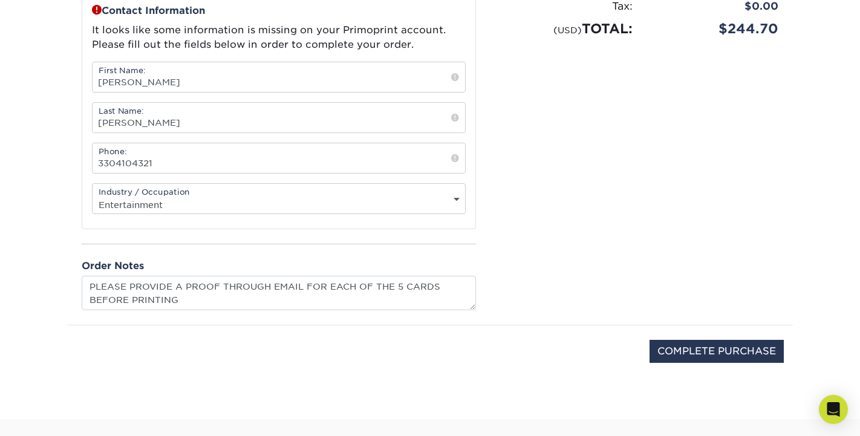
scroll to position [350, 0]
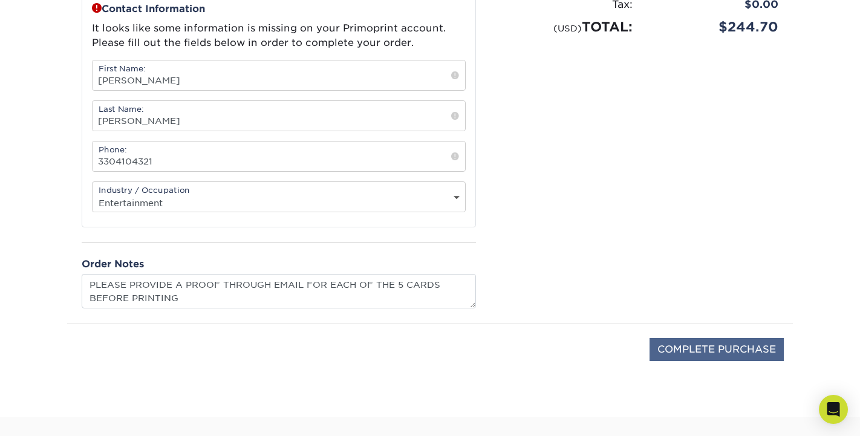
click at [707, 356] on input "COMPLETE PURCHASE" at bounding box center [716, 349] width 134 height 23
type input "PROCESSING, PLEASE WAIT..."
